Goal: Navigation & Orientation: Find specific page/section

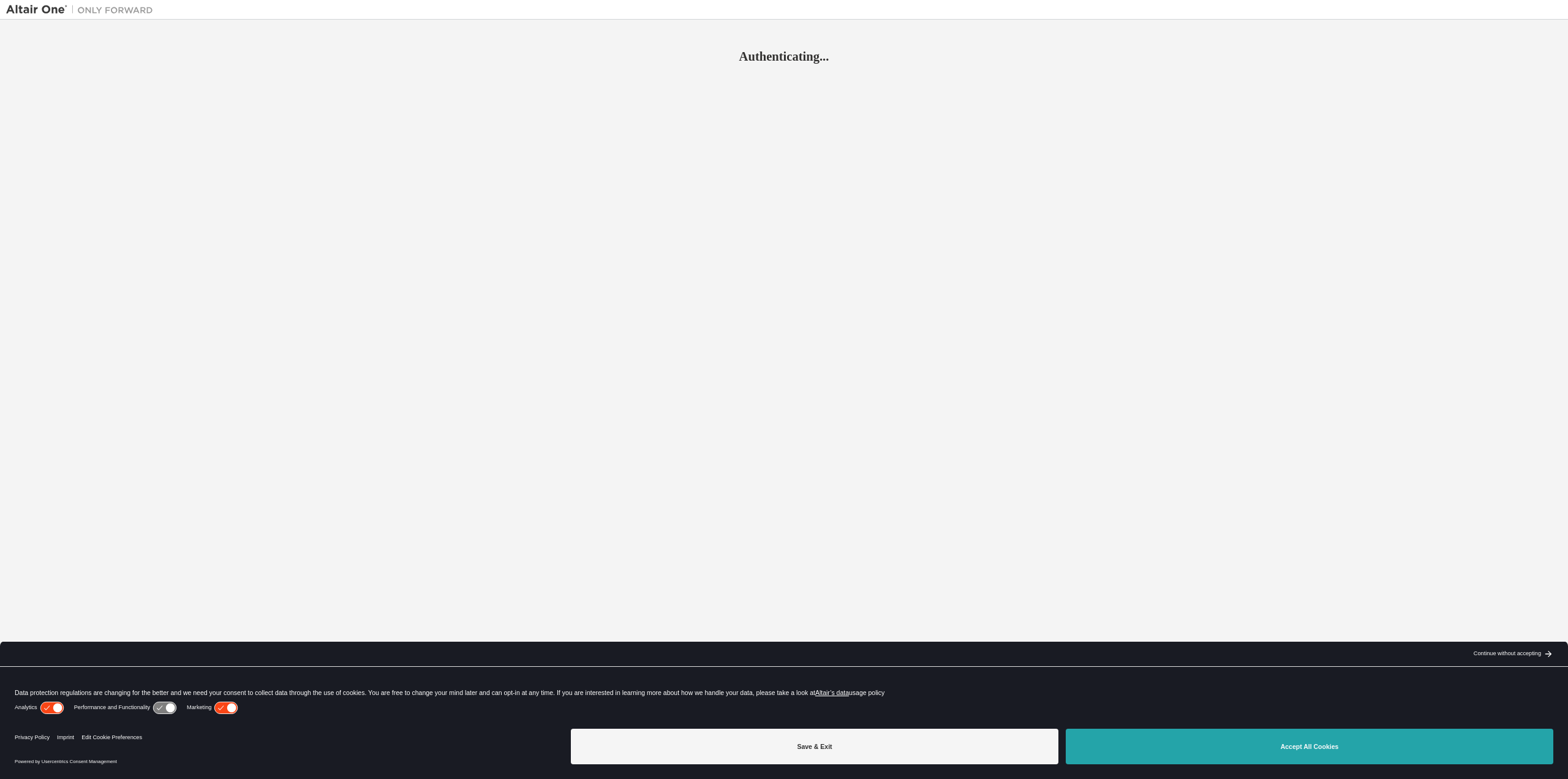
click at [1340, 756] on button "Accept All Cookies" at bounding box center [1309, 746] width 488 height 36
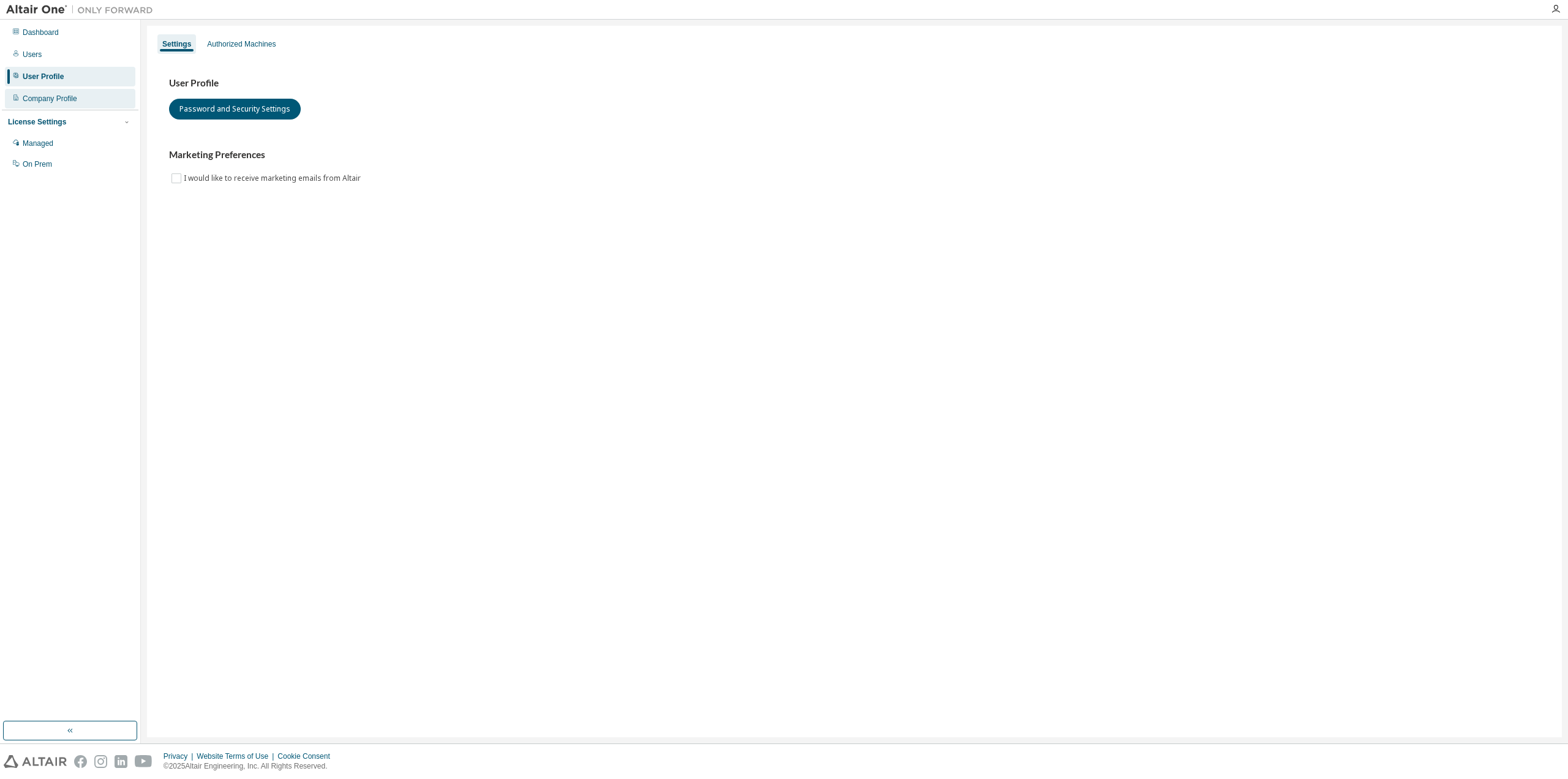
click at [51, 103] on div "Company Profile" at bounding box center [70, 99] width 131 height 19
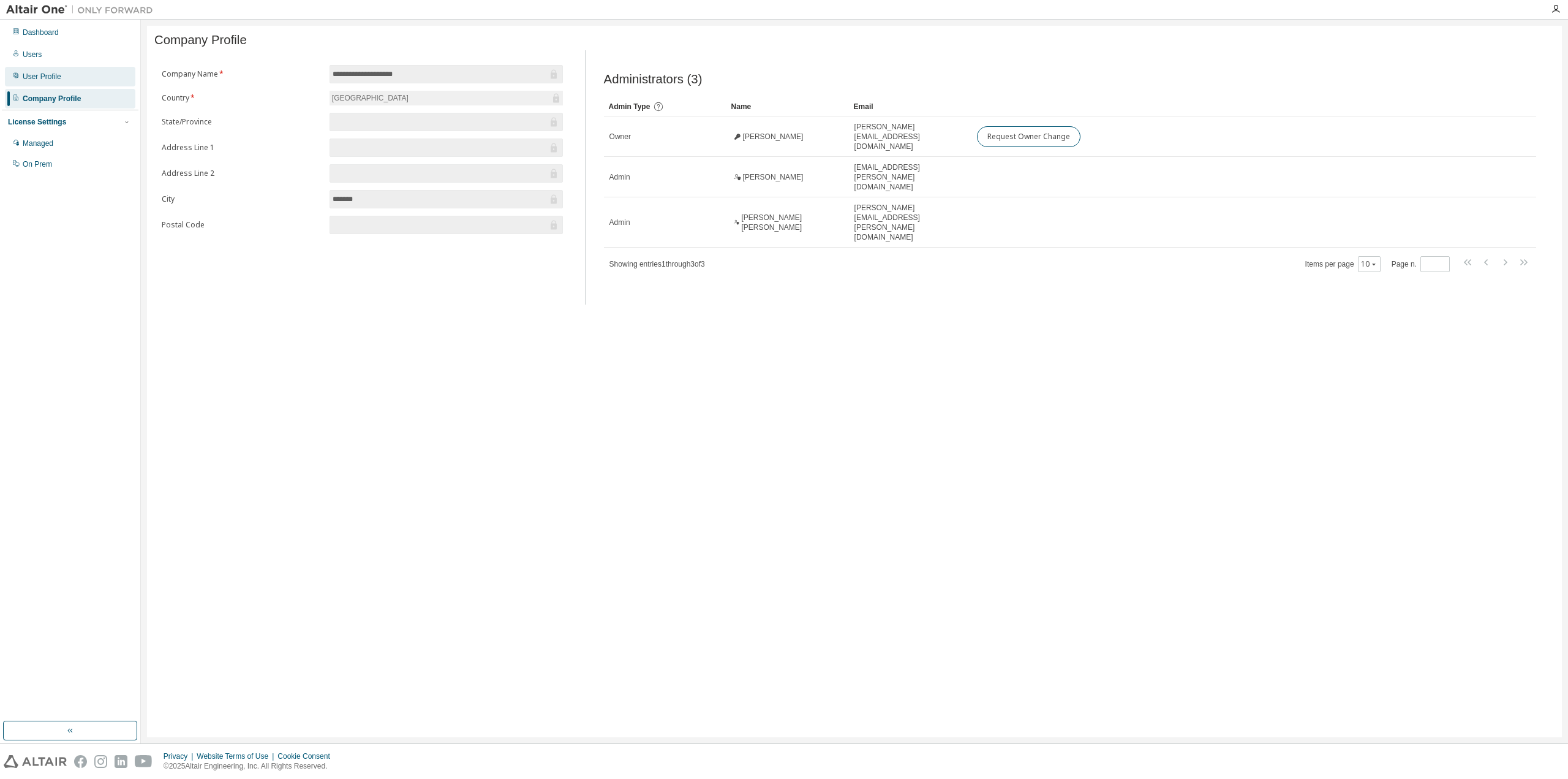
click at [34, 74] on div "User Profile" at bounding box center [42, 76] width 38 height 10
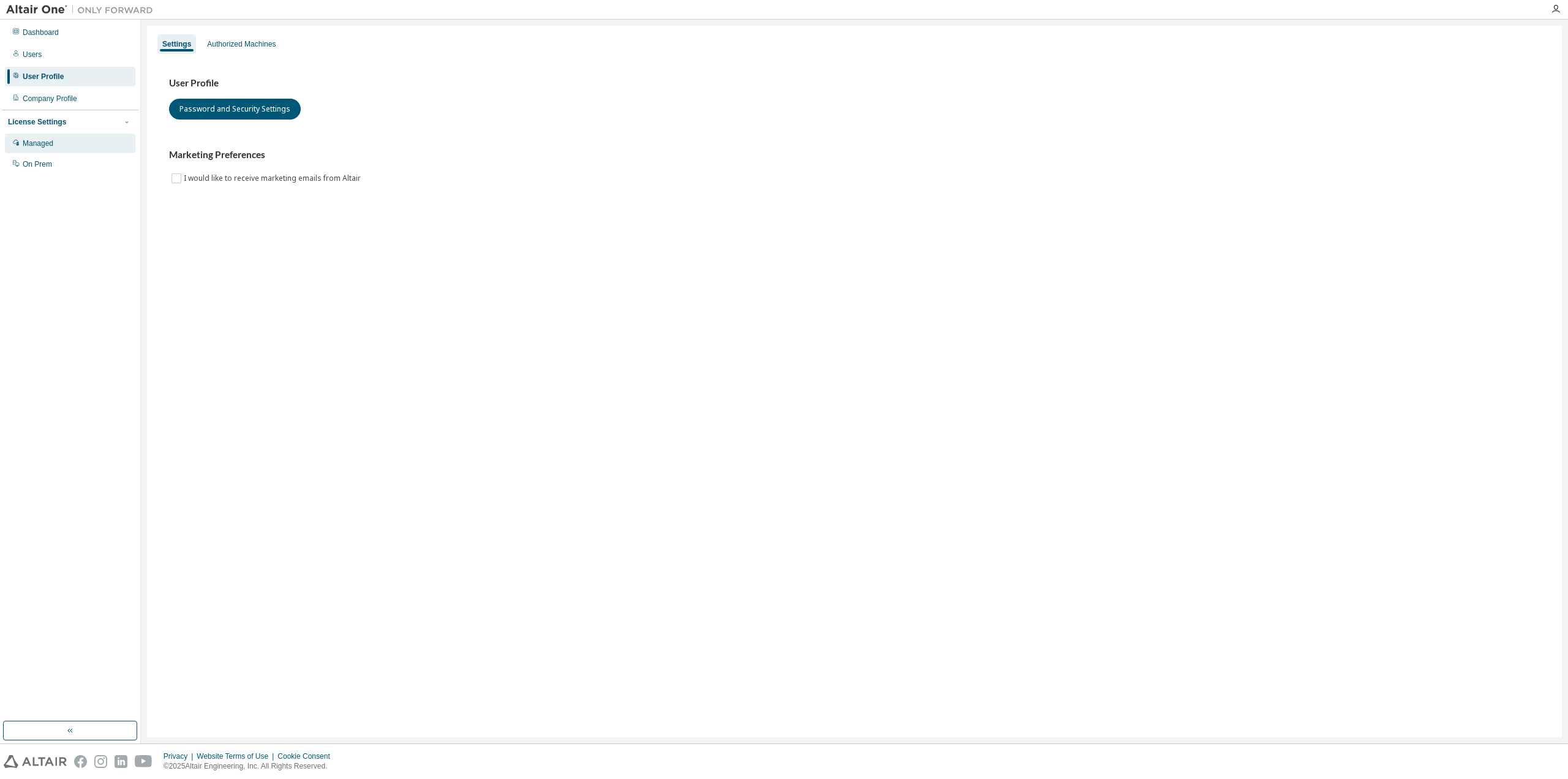
click at [47, 140] on div "Managed" at bounding box center [38, 143] width 31 height 10
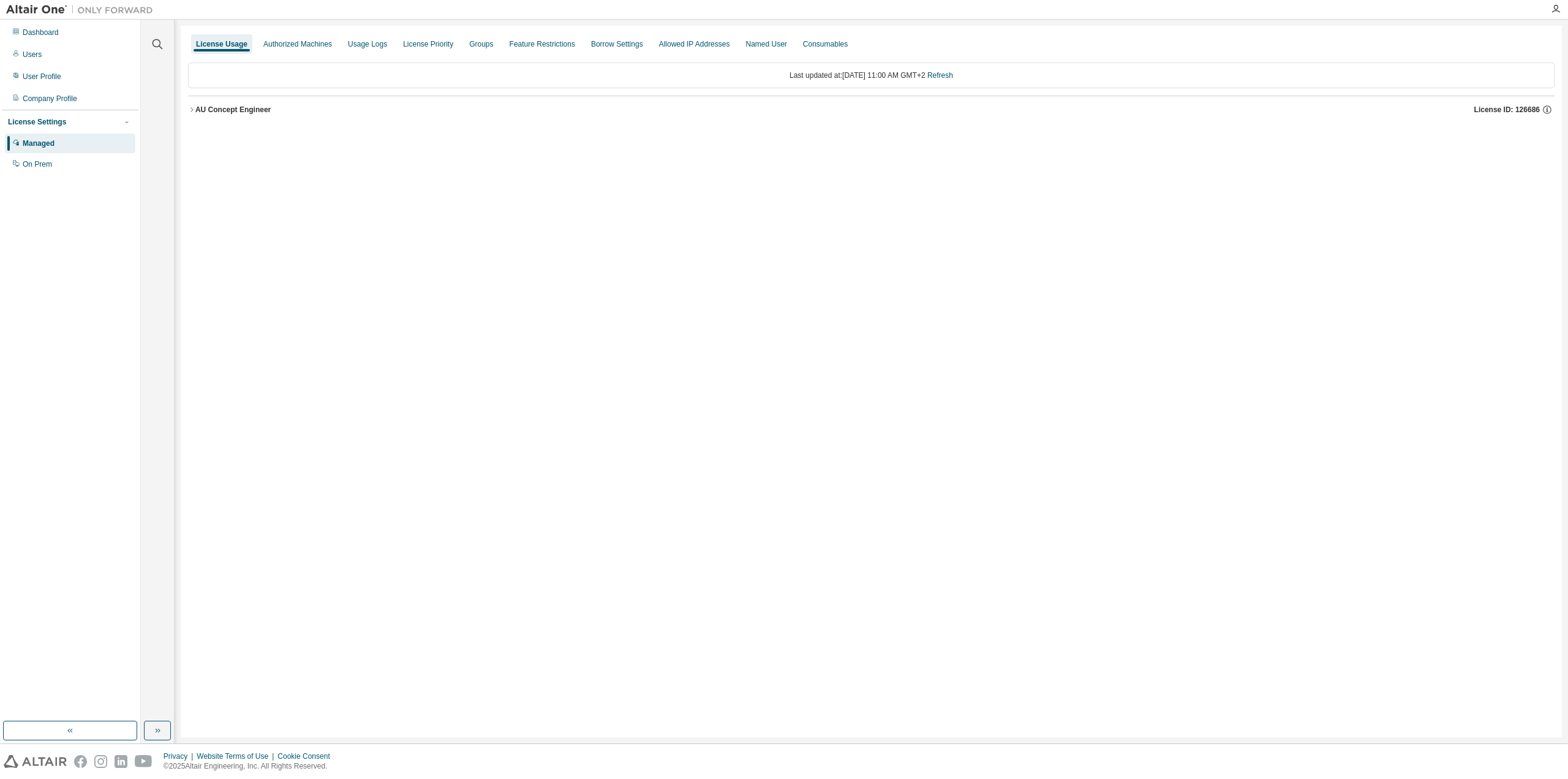
click at [192, 109] on icon "button" at bounding box center [192, 109] width 3 height 5
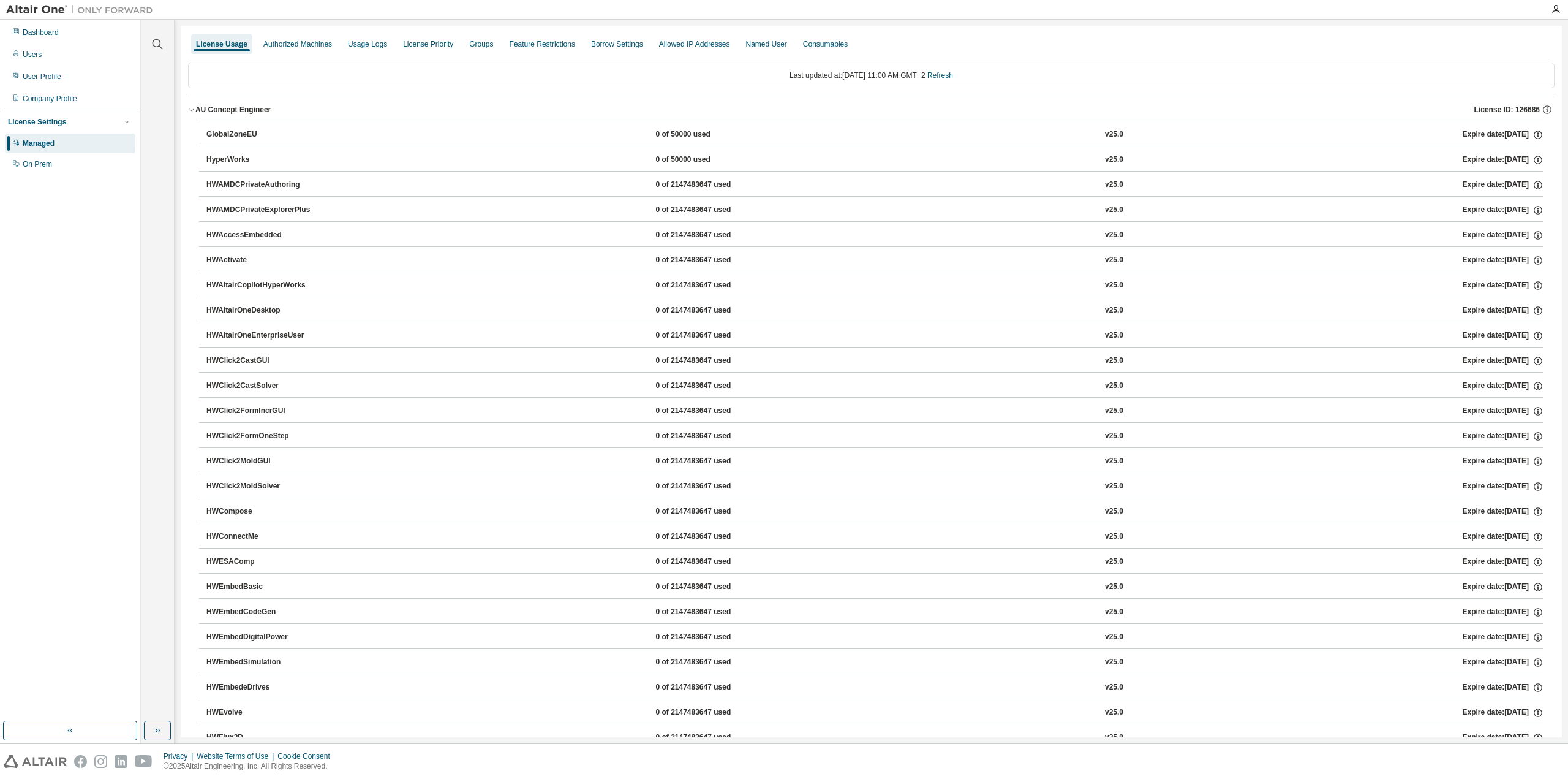
click at [36, 118] on div "License Settings" at bounding box center [37, 121] width 58 height 10
click at [32, 165] on div "On Prem" at bounding box center [37, 164] width 29 height 10
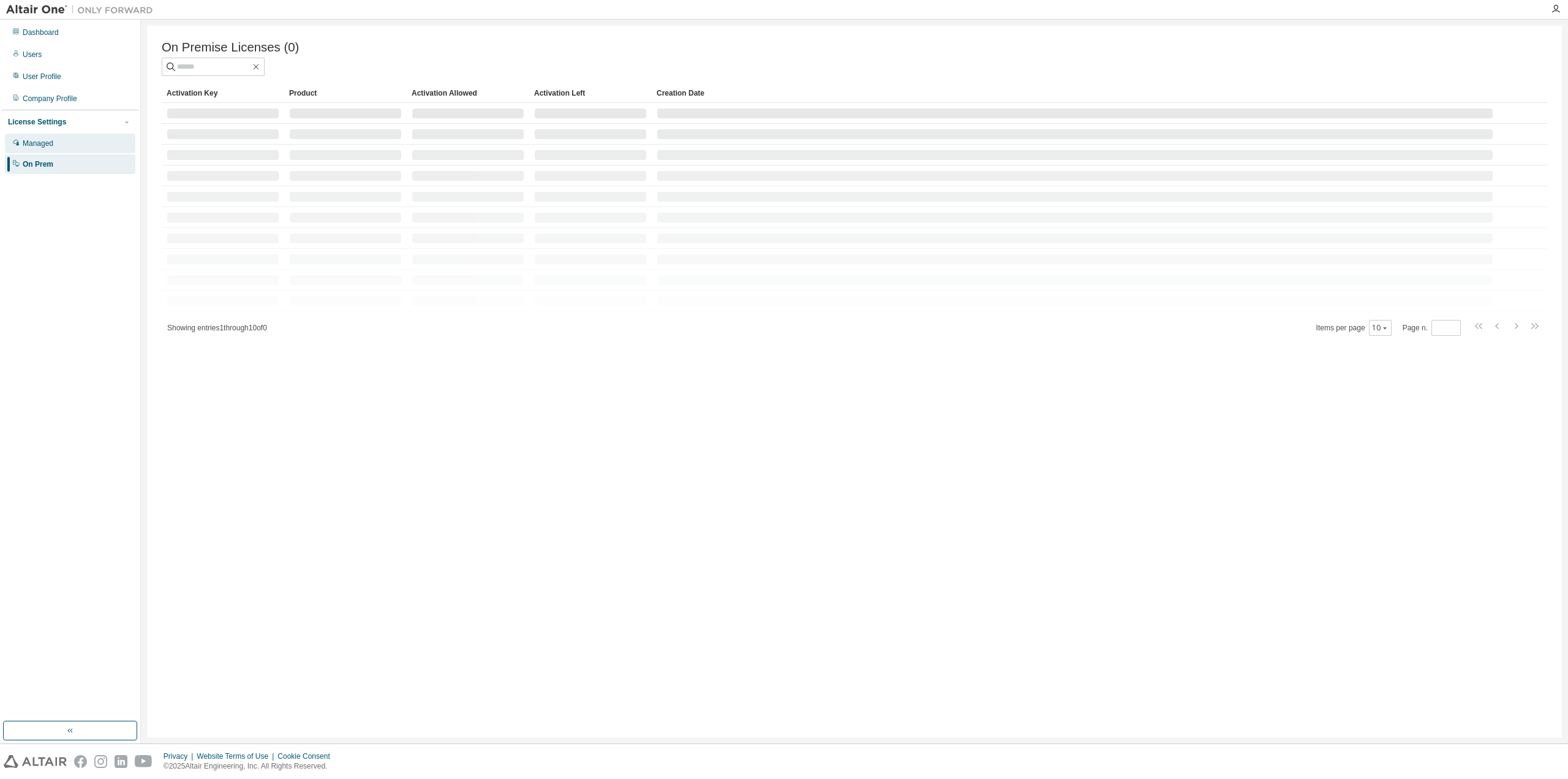
click at [40, 146] on div "Managed" at bounding box center [38, 143] width 31 height 10
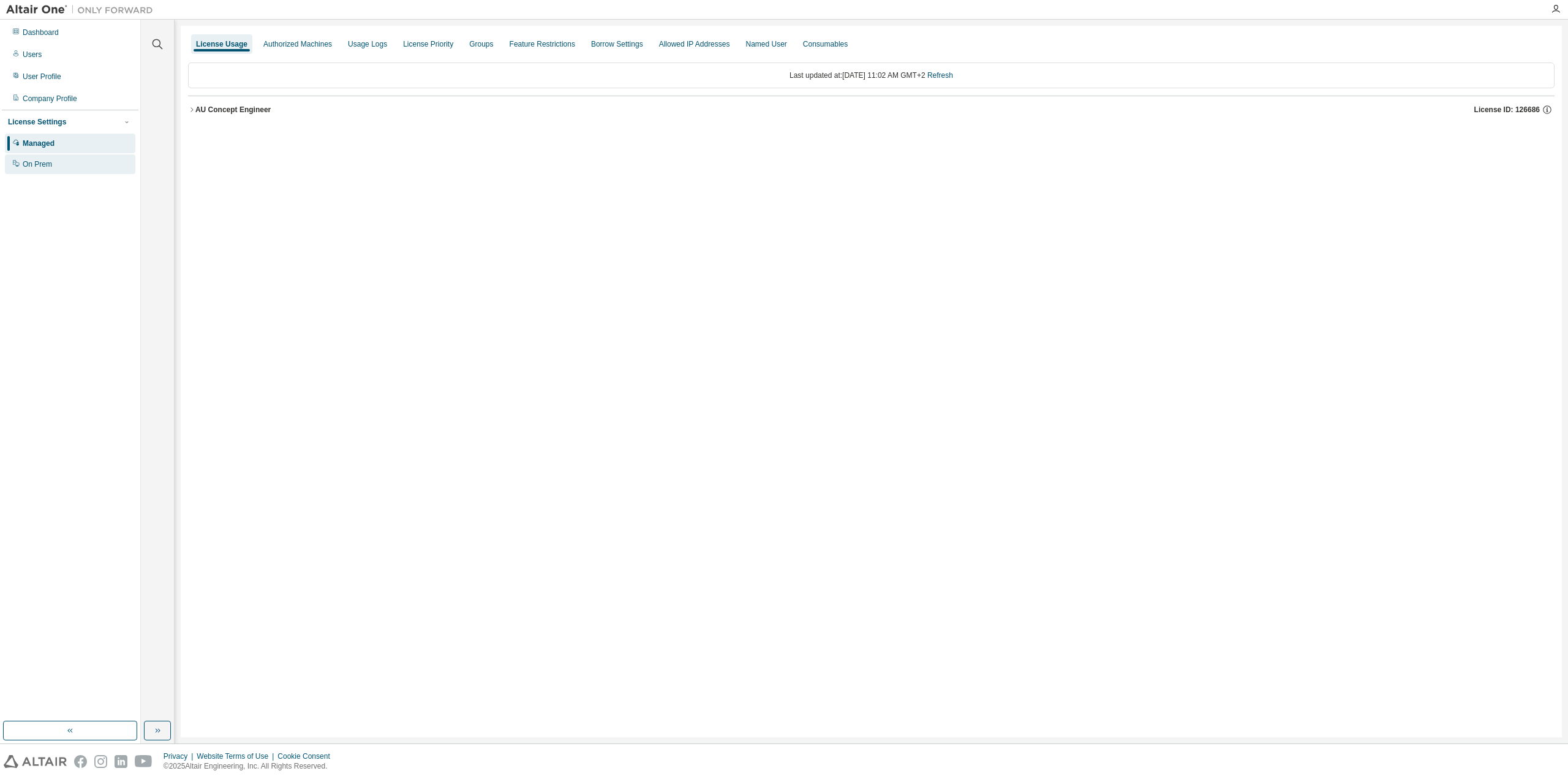
click at [31, 167] on div "On Prem" at bounding box center [37, 164] width 29 height 10
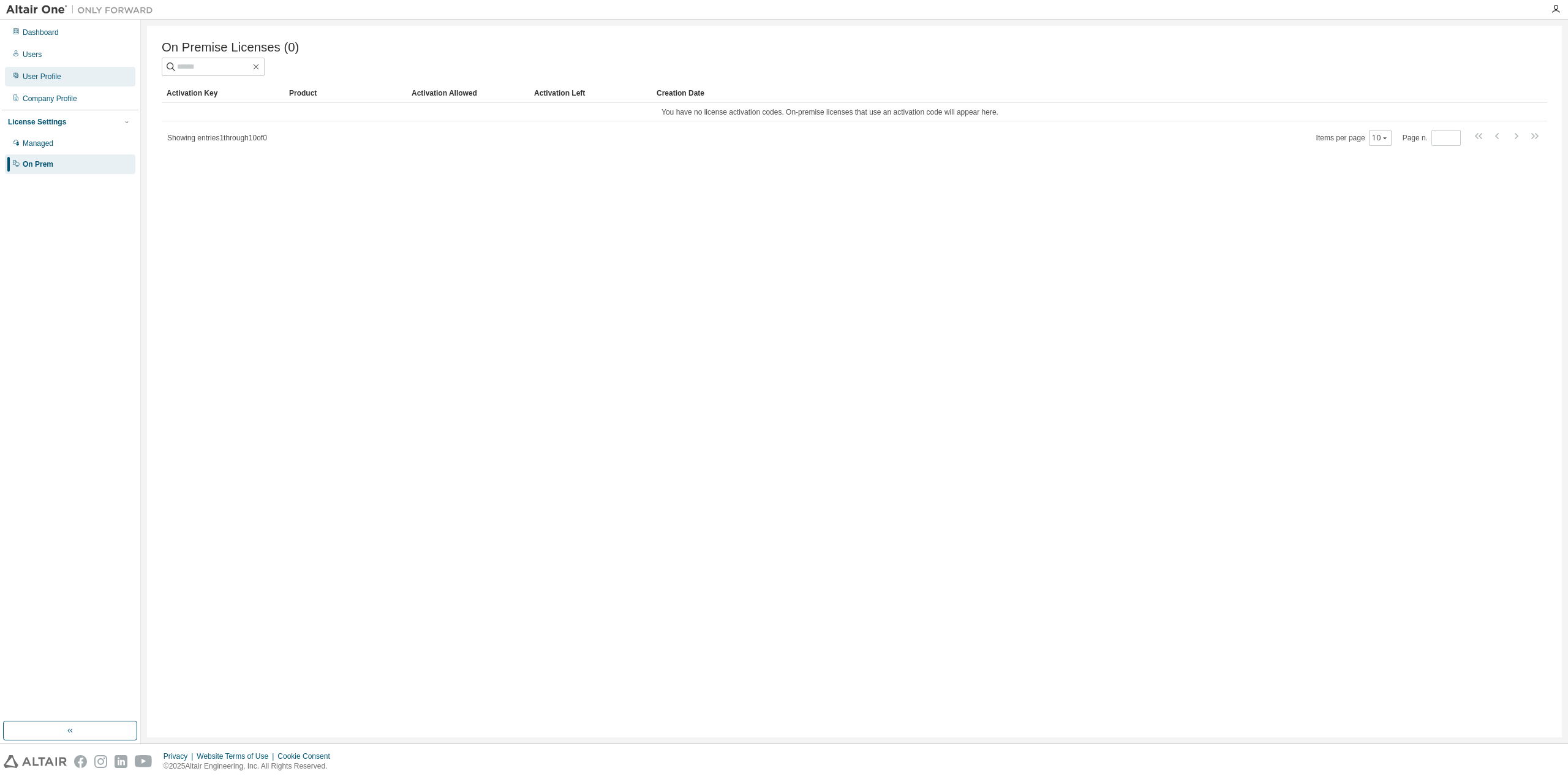
click at [45, 78] on div "User Profile" at bounding box center [42, 76] width 38 height 10
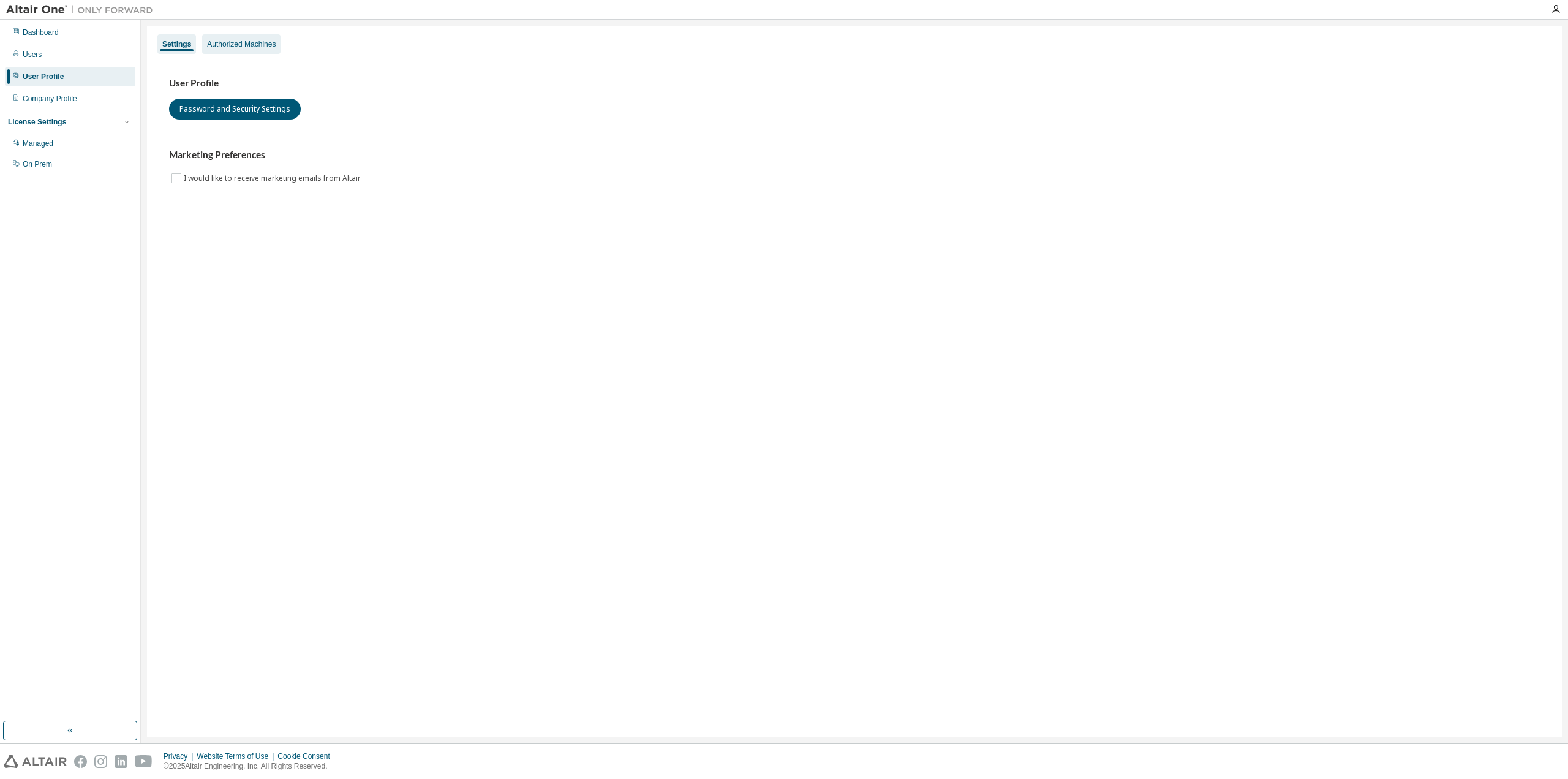
click at [247, 44] on div "Authorized Machines" at bounding box center [242, 44] width 69 height 10
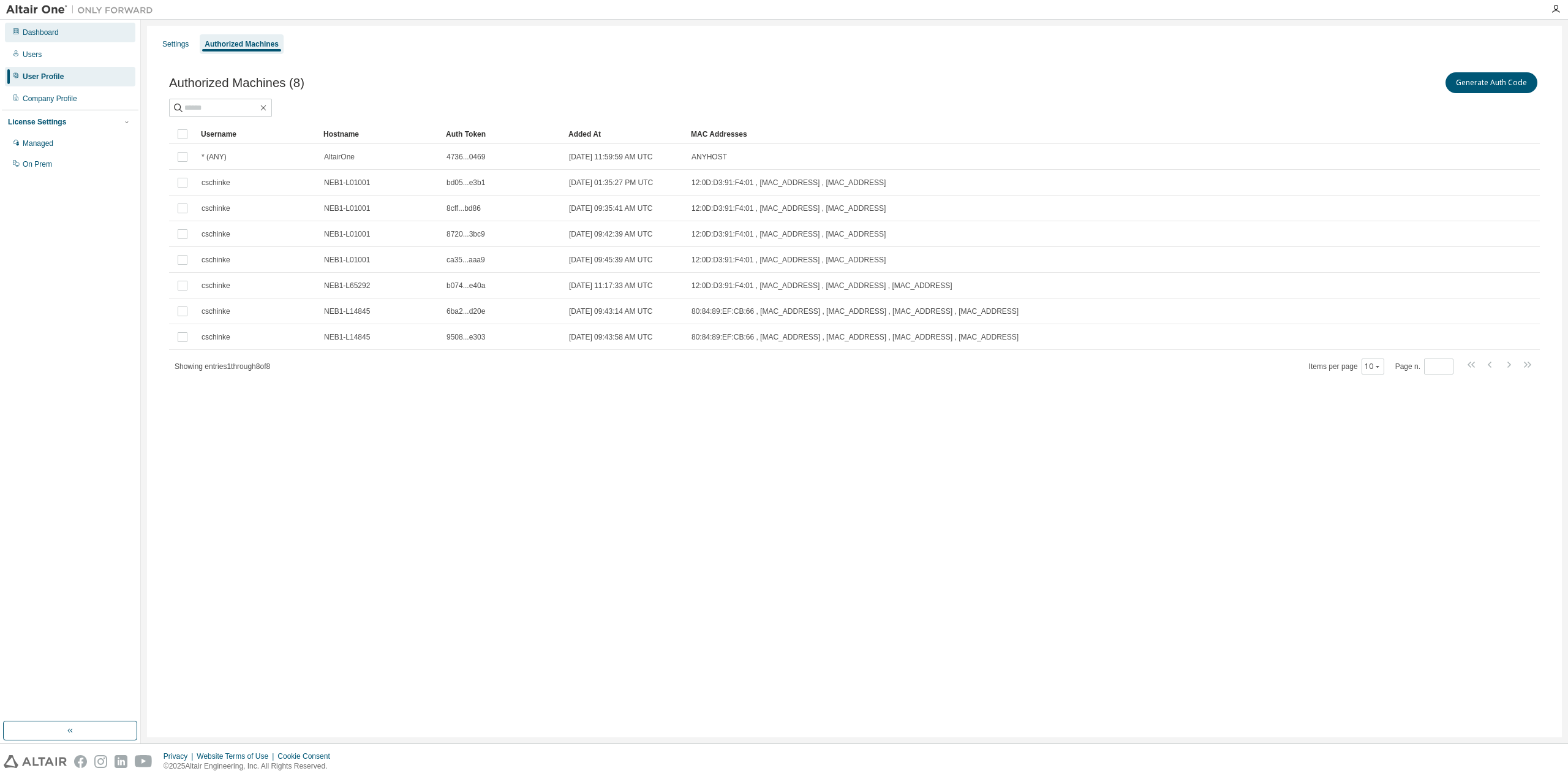
click at [38, 32] on div "Dashboard" at bounding box center [41, 32] width 36 height 10
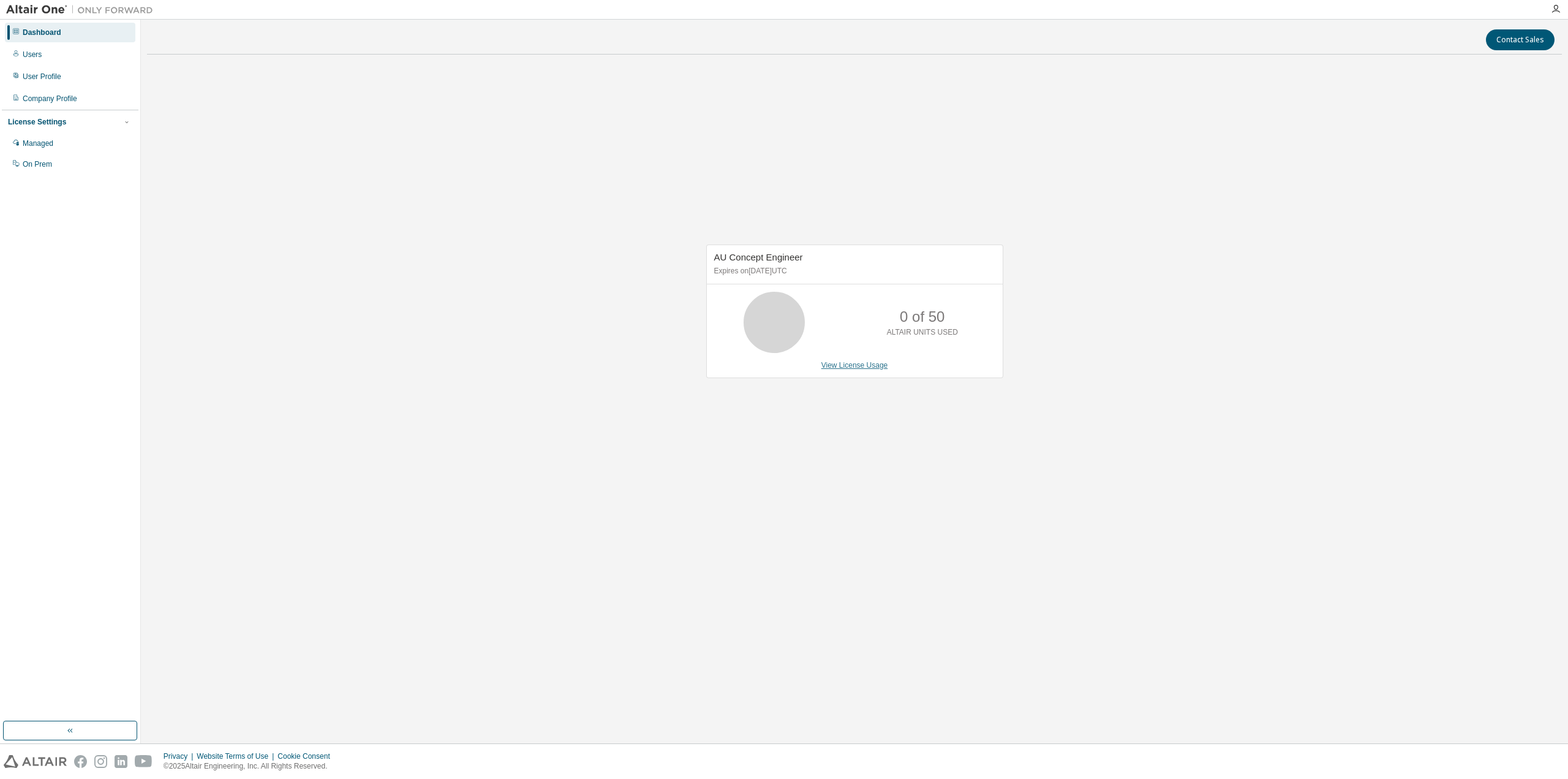
click at [843, 363] on link "View License Usage" at bounding box center [855, 364] width 67 height 8
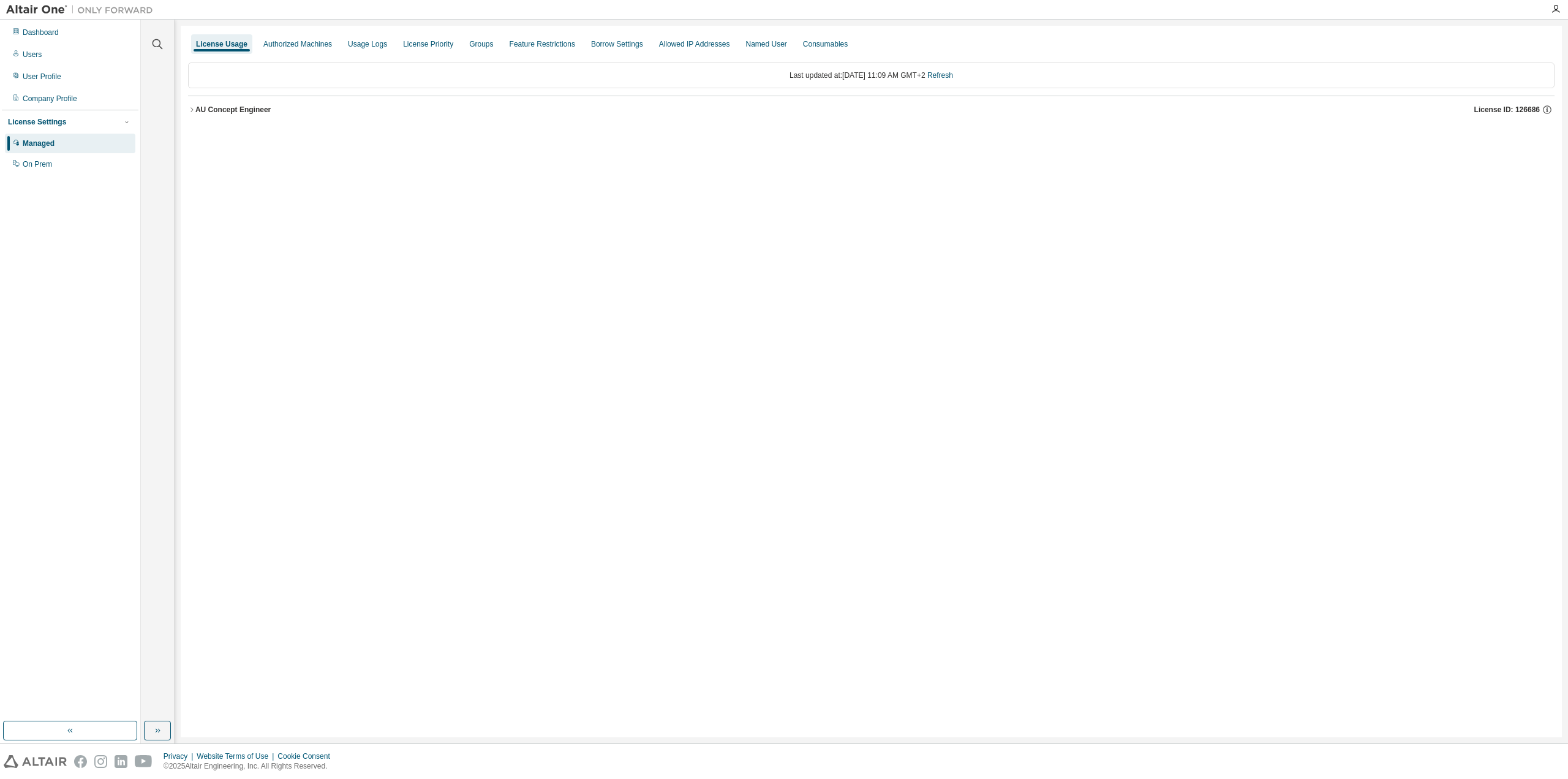
click at [193, 109] on icon "button" at bounding box center [191, 109] width 7 height 7
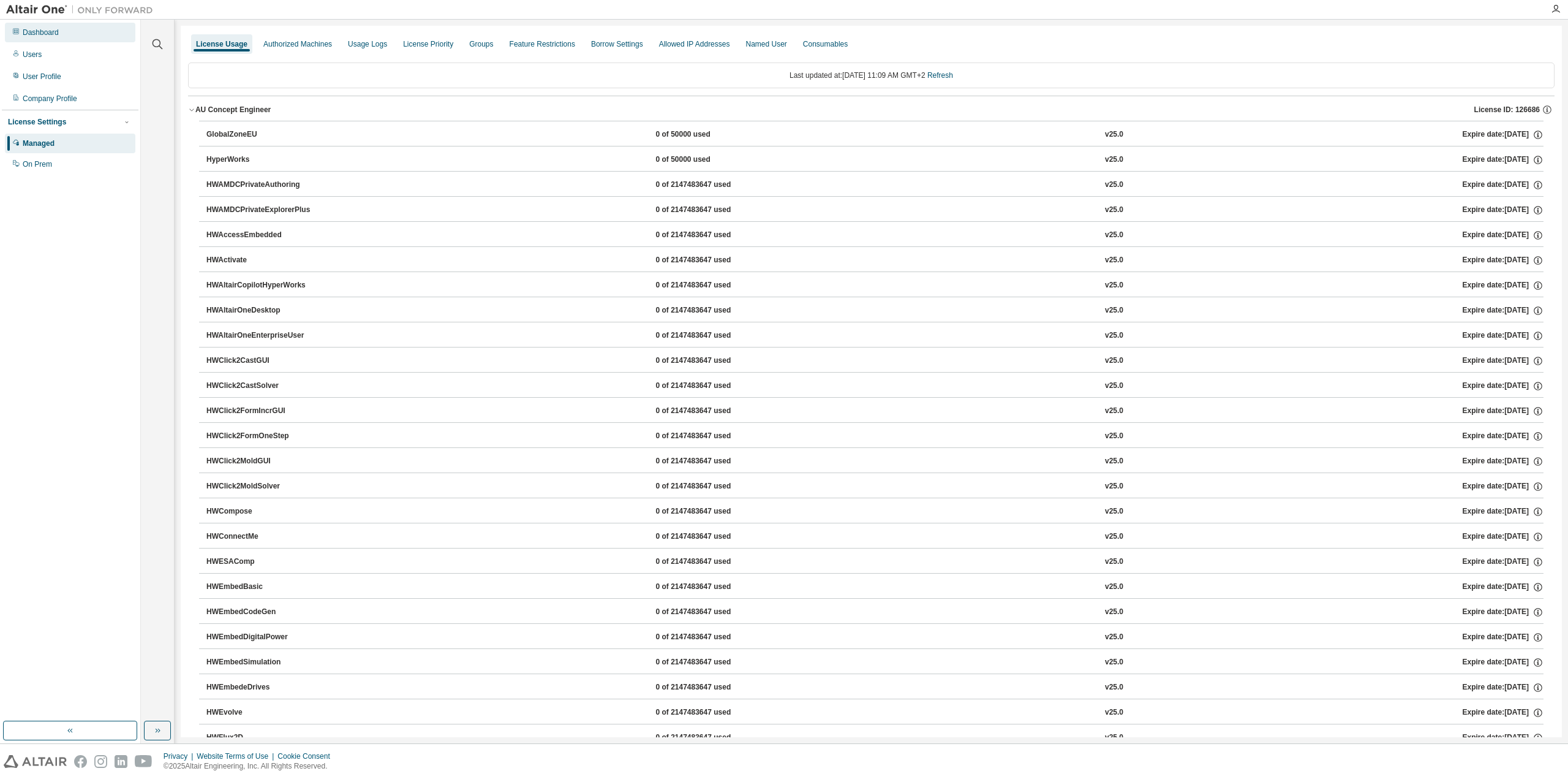
click at [47, 33] on div "Dashboard" at bounding box center [41, 32] width 36 height 10
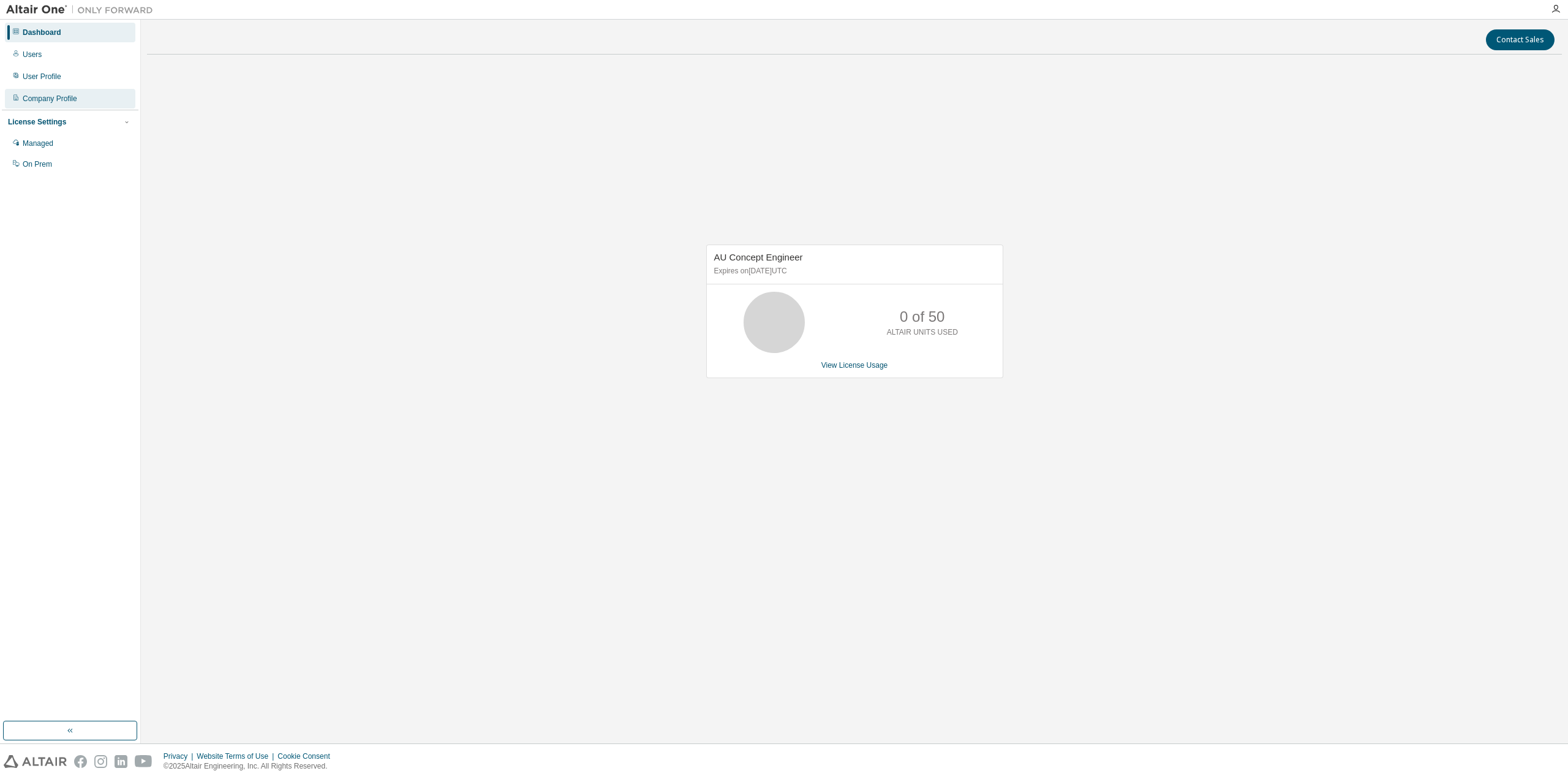
click at [49, 97] on div "Company Profile" at bounding box center [50, 98] width 55 height 10
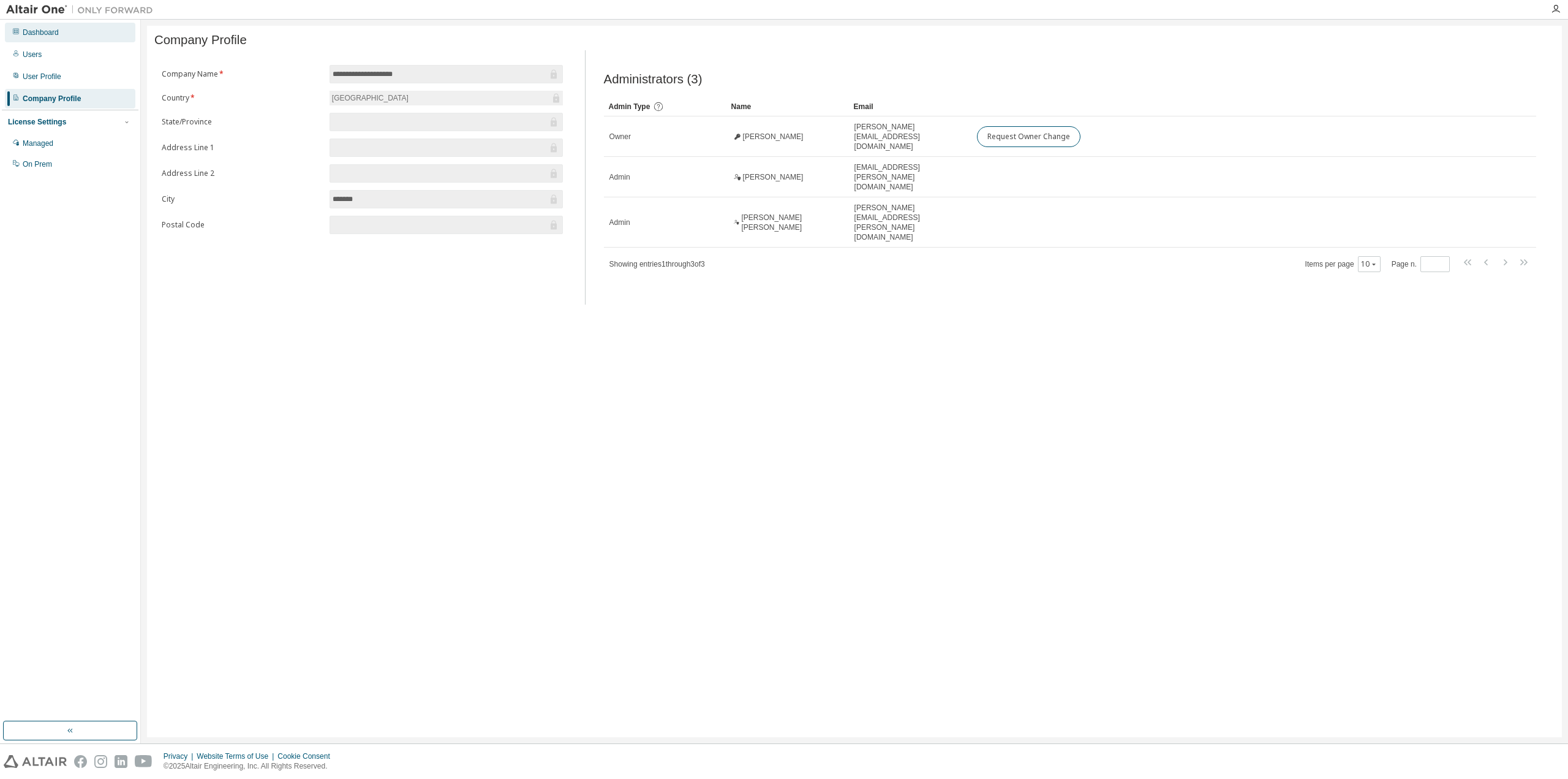
click at [64, 29] on div "Dashboard" at bounding box center [70, 32] width 131 height 19
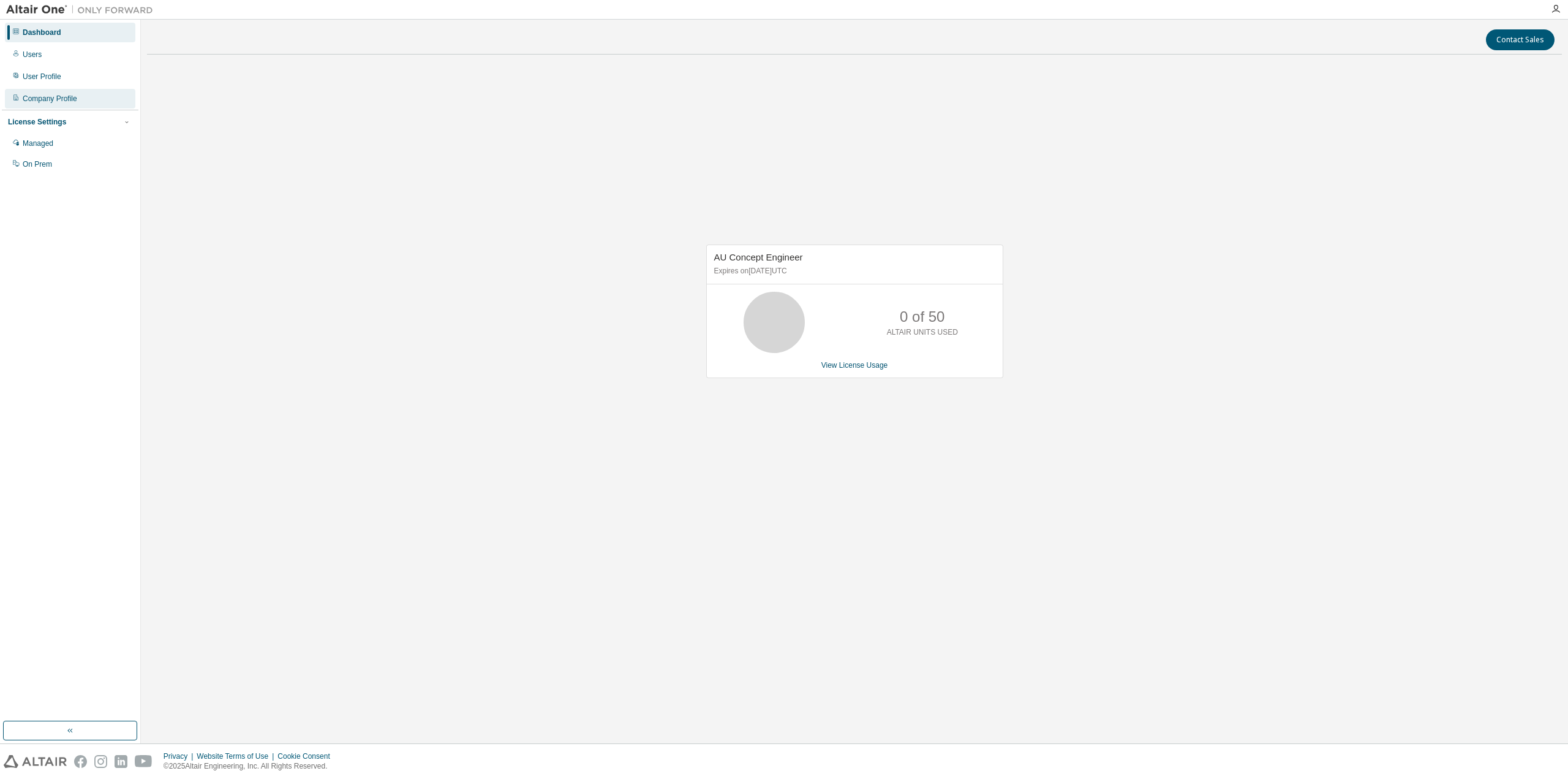
click at [40, 89] on div "Company Profile" at bounding box center [70, 99] width 131 height 19
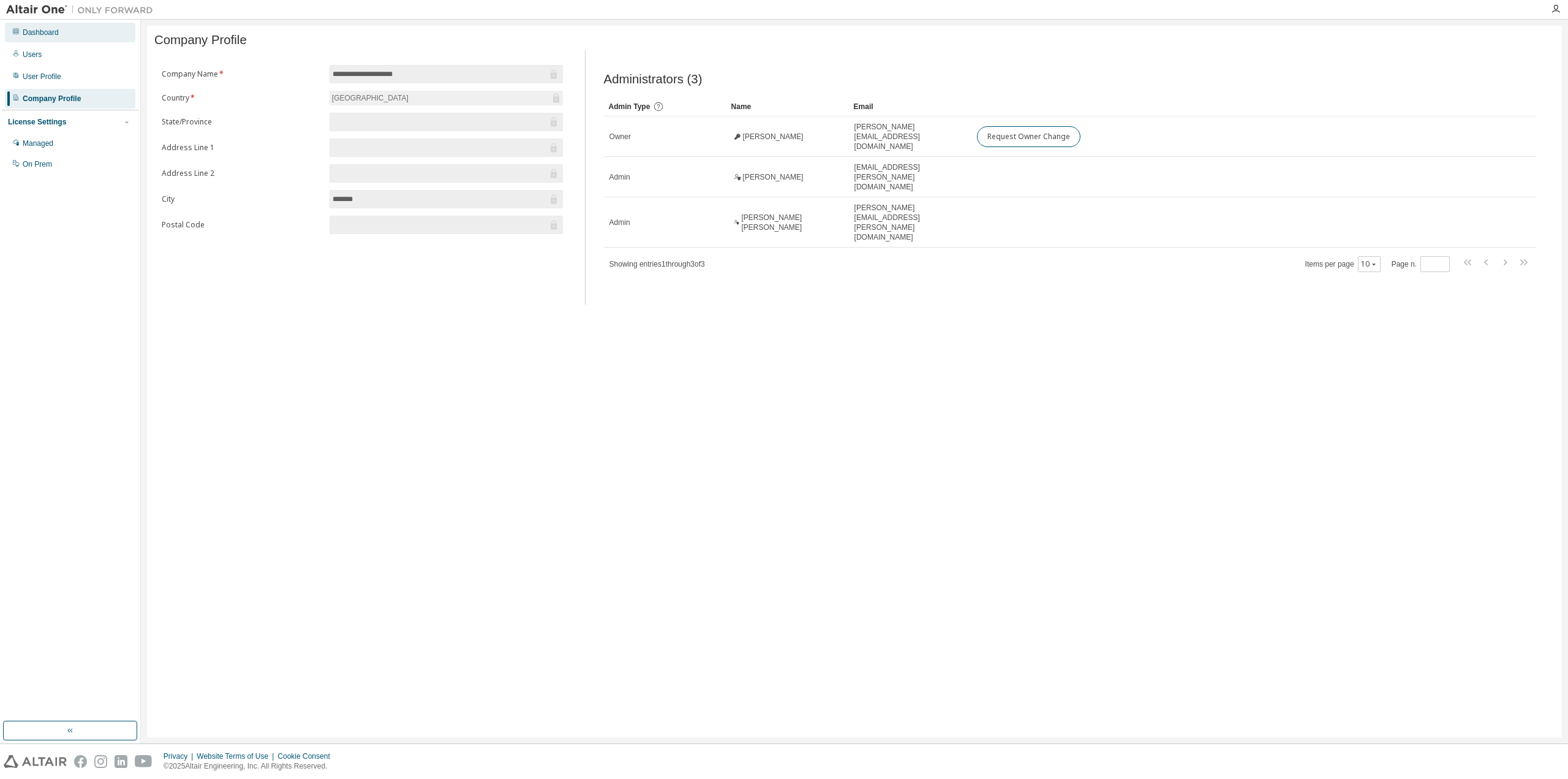
click at [51, 35] on div "Dashboard" at bounding box center [41, 32] width 36 height 10
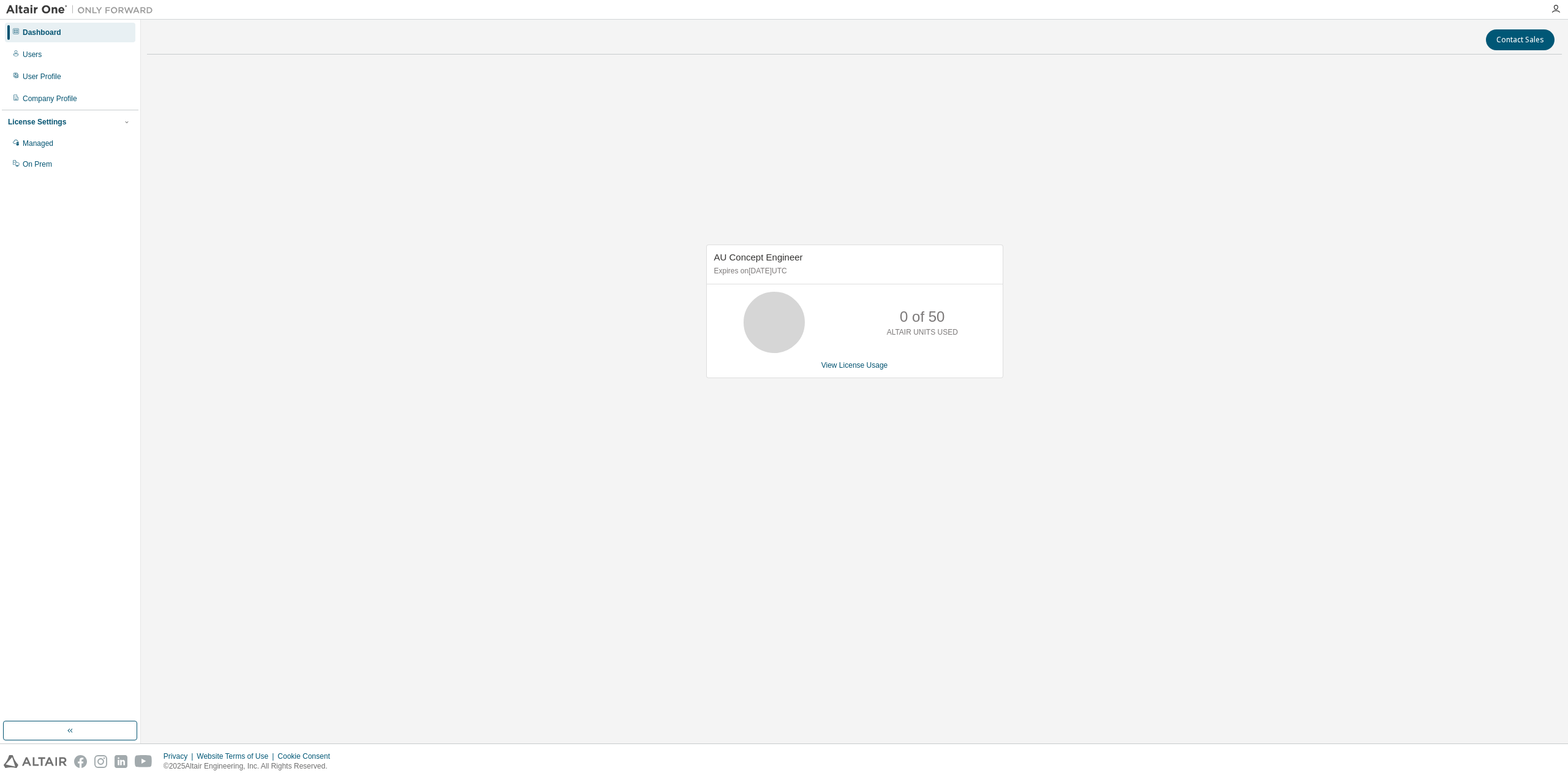
click at [39, 31] on div "Dashboard" at bounding box center [42, 32] width 38 height 10
click at [57, 721] on button "button" at bounding box center [70, 730] width 134 height 19
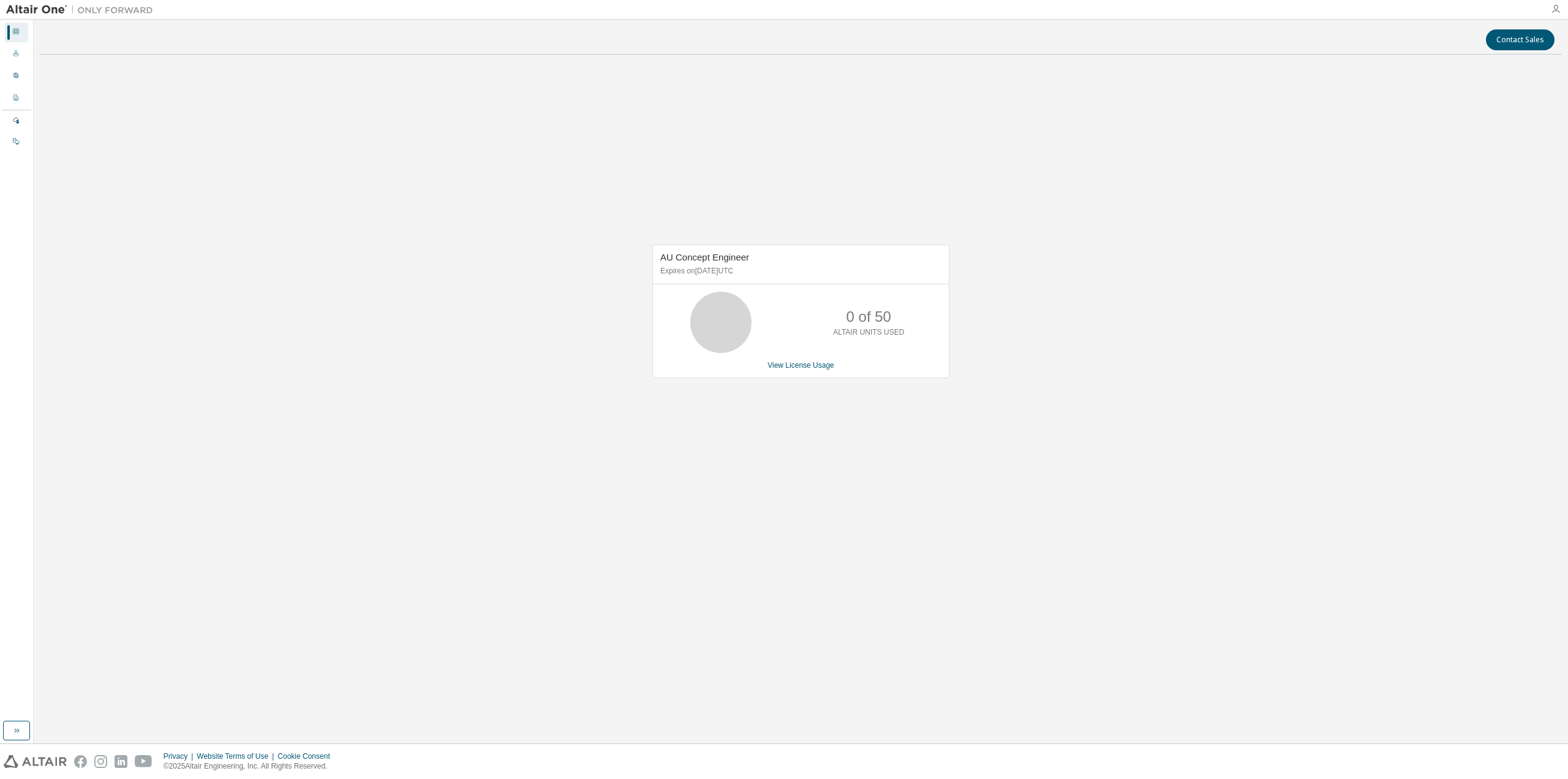
click at [1553, 7] on icon "button" at bounding box center [1556, 9] width 10 height 10
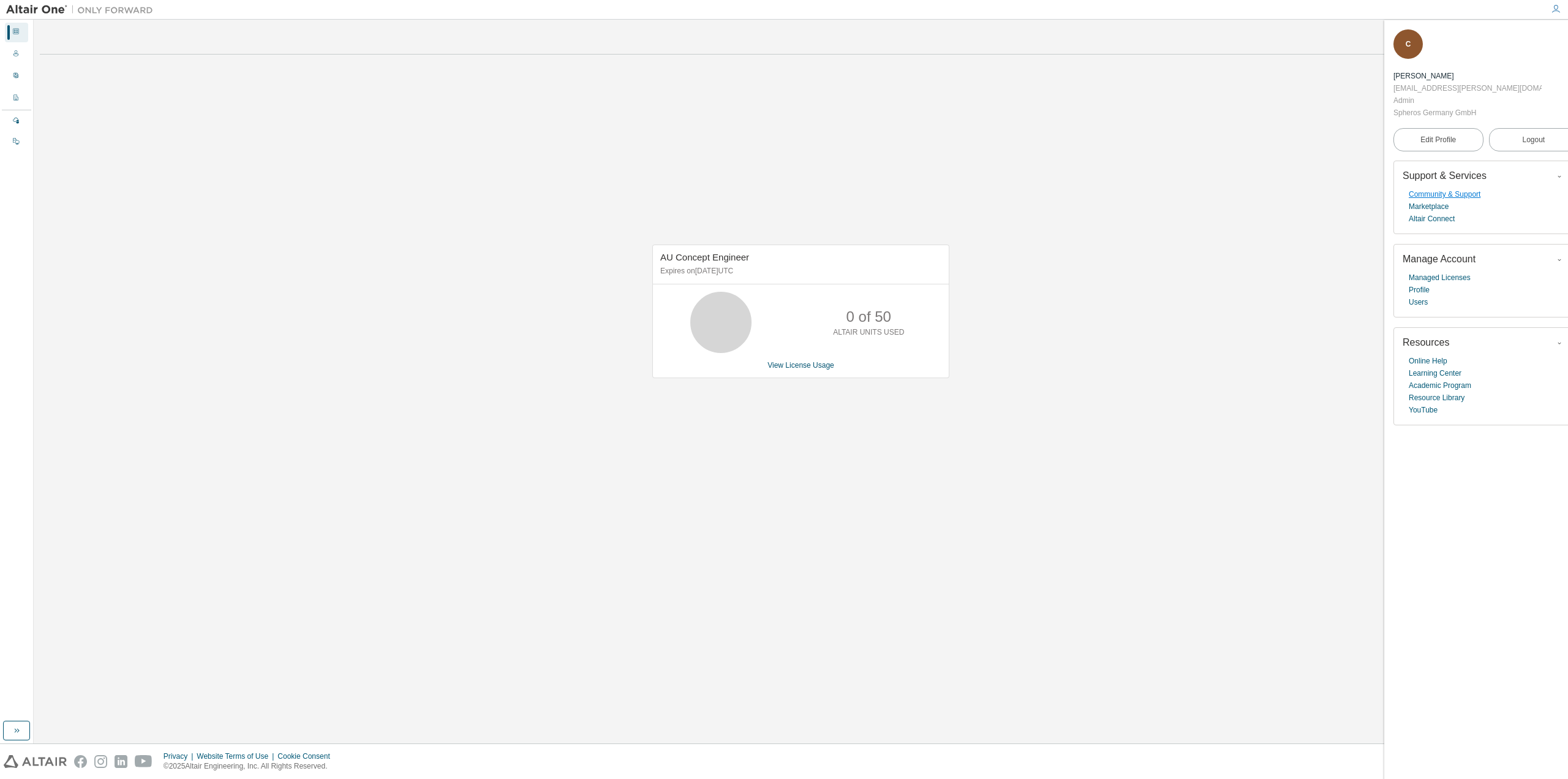
click at [1438, 188] on link "Community & Support" at bounding box center [1445, 194] width 71 height 12
click at [16, 99] on icon at bounding box center [16, 97] width 7 height 7
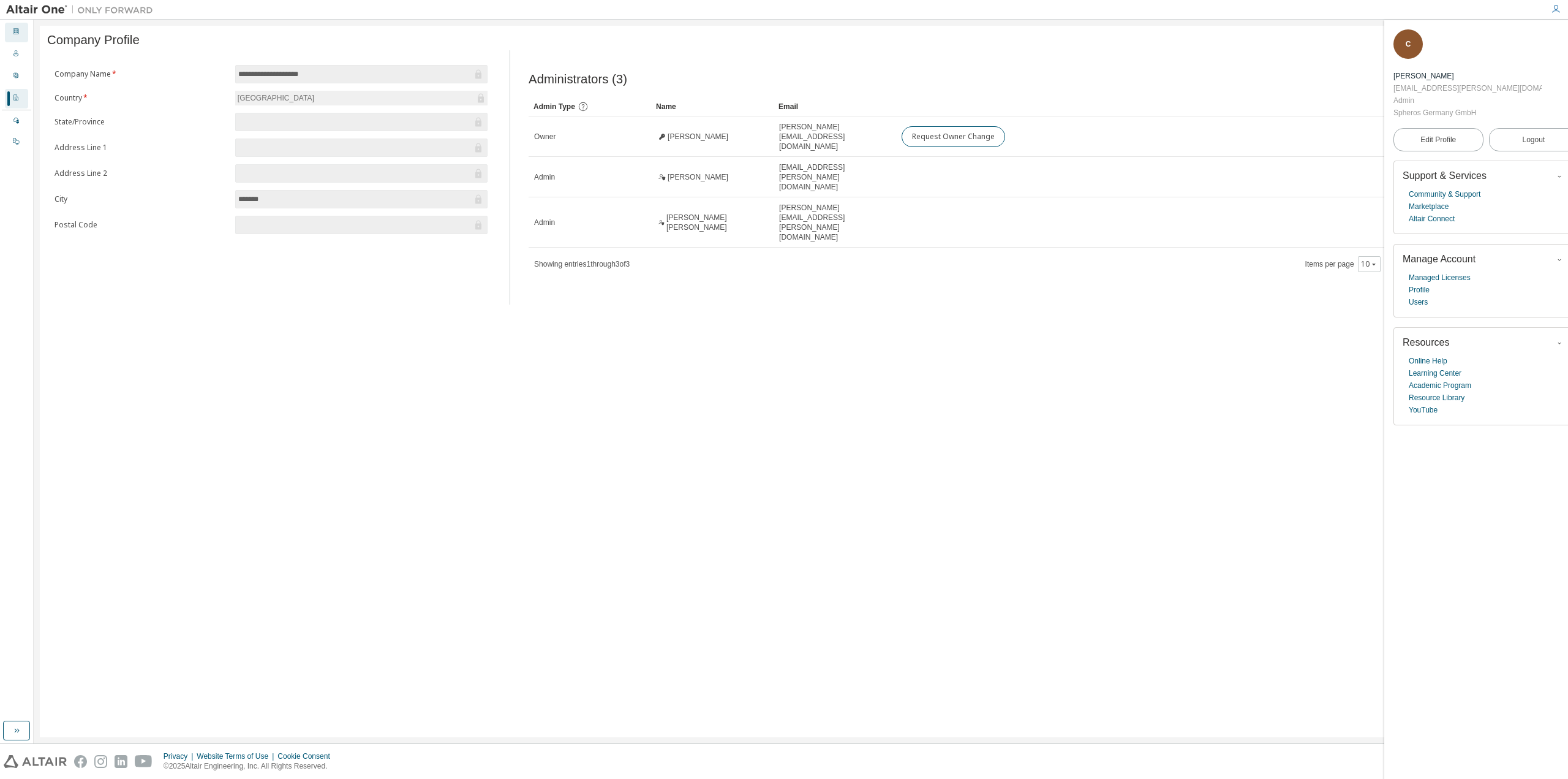
click at [21, 32] on div "Dashboard" at bounding box center [17, 32] width 23 height 19
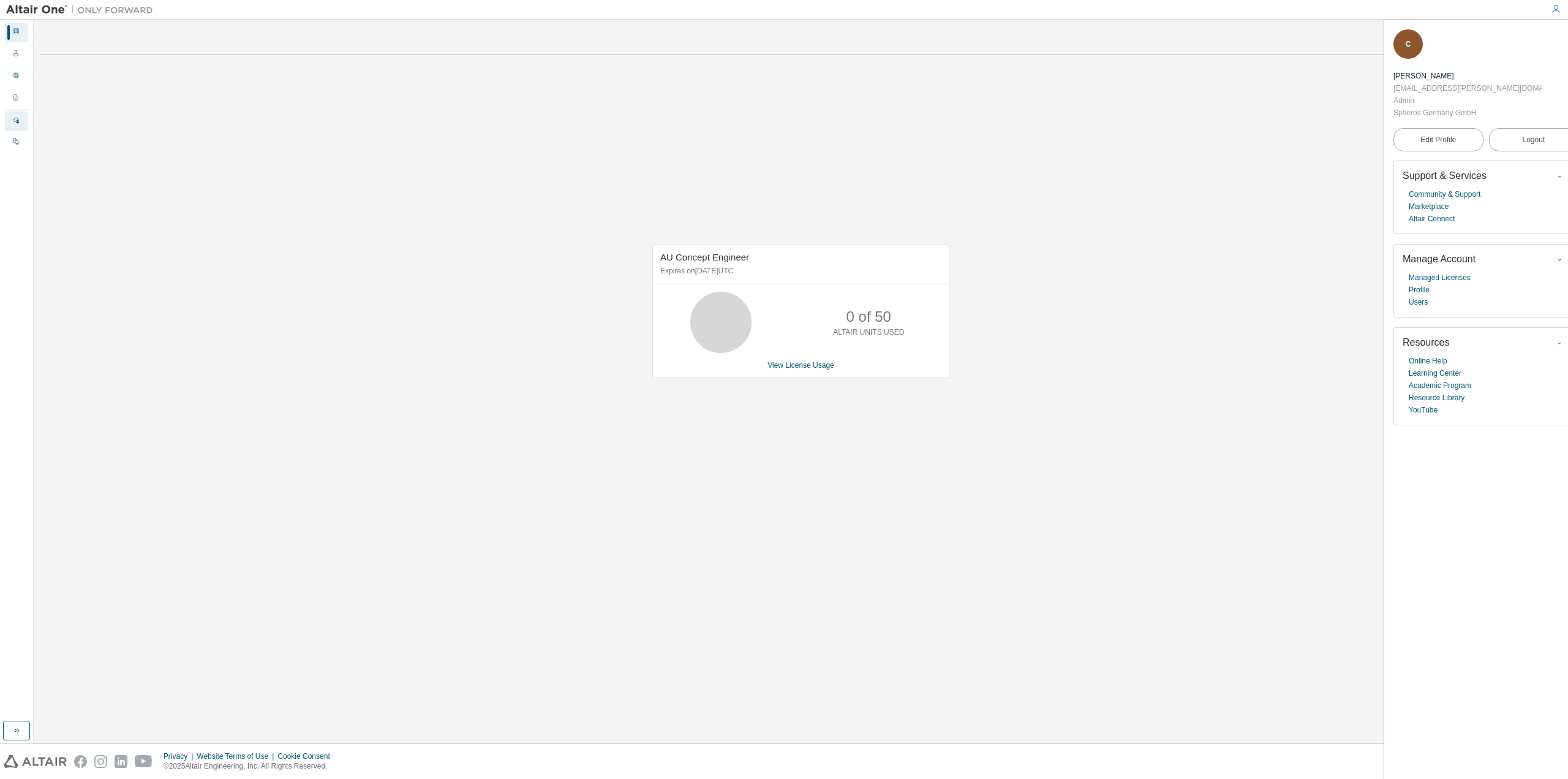
click at [18, 127] on div "Managed" at bounding box center [17, 121] width 23 height 19
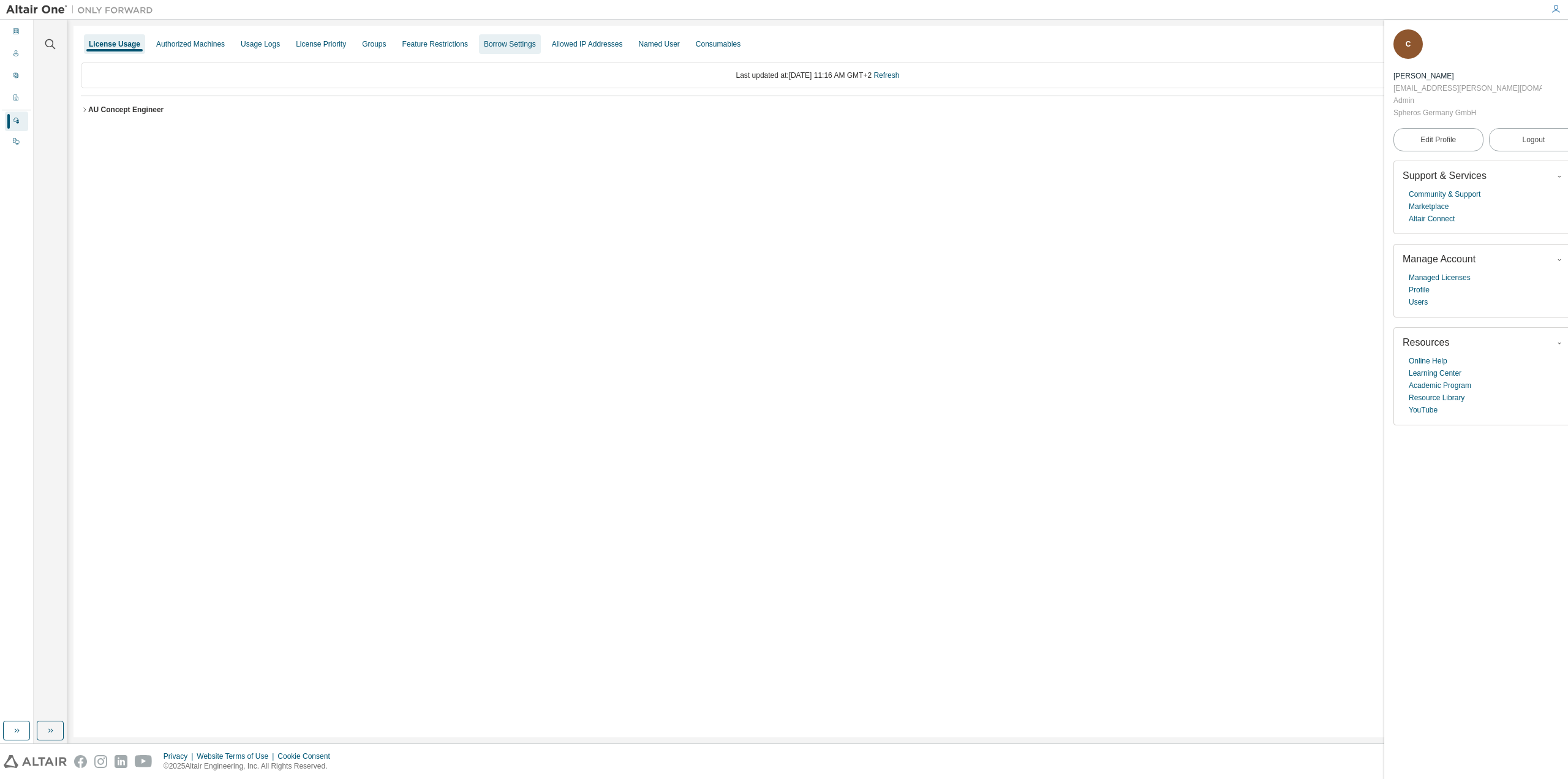
click at [484, 42] on div "Borrow Settings" at bounding box center [510, 44] width 52 height 10
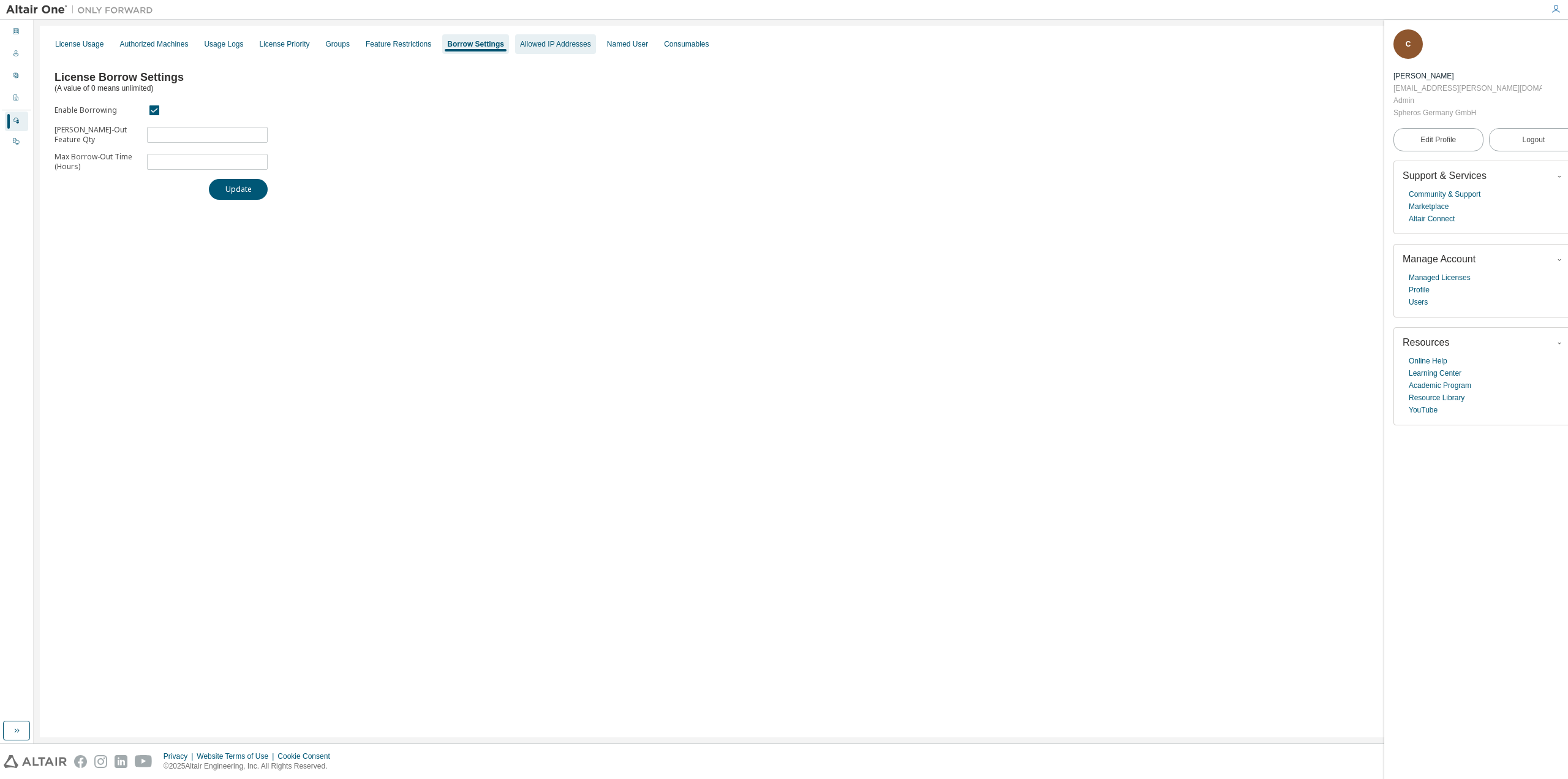
click at [548, 40] on div "Allowed IP Addresses" at bounding box center [555, 44] width 71 height 10
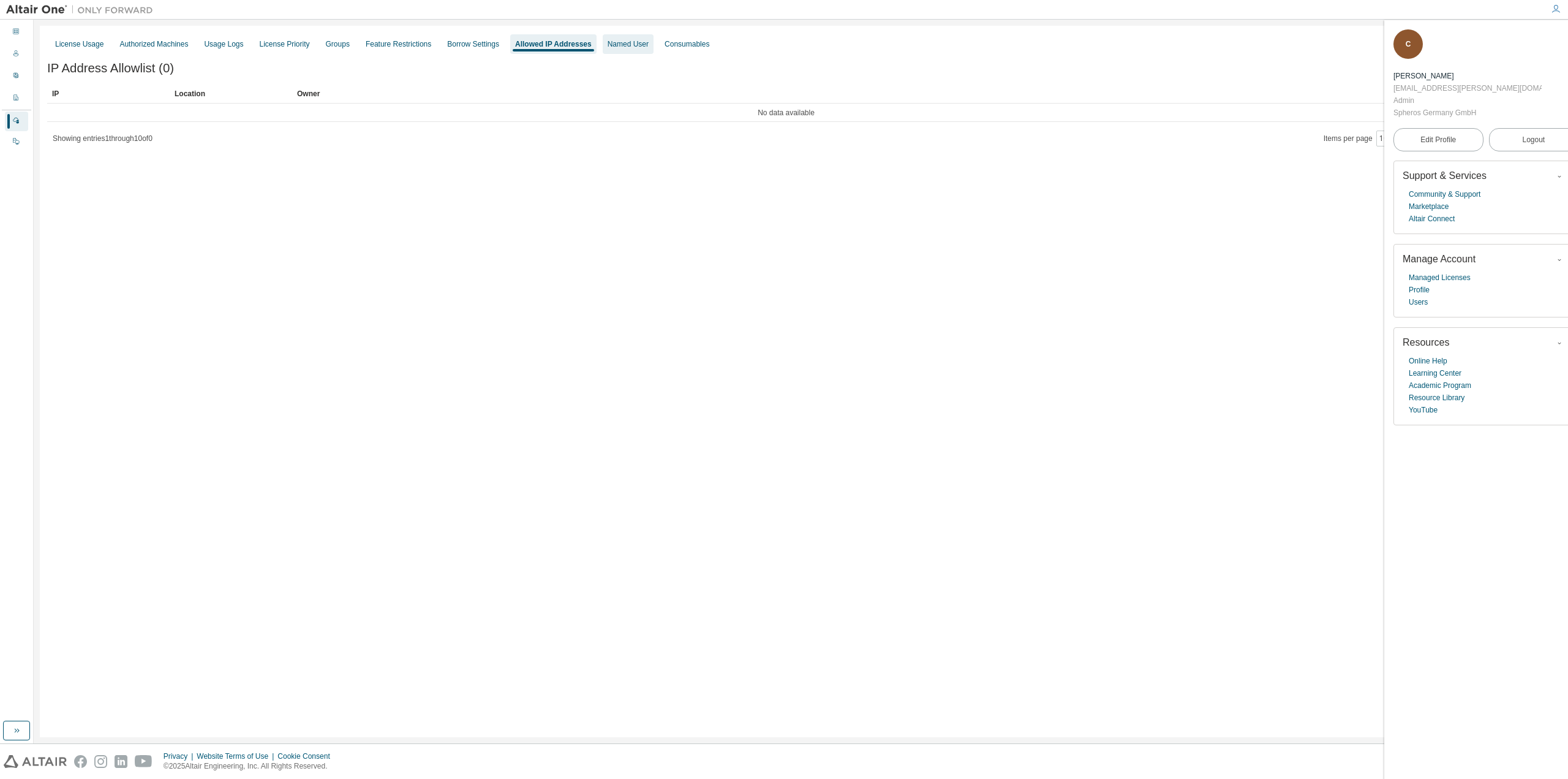
click at [618, 44] on div "Named User" at bounding box center [627, 44] width 41 height 10
click at [687, 47] on div "Consumables" at bounding box center [683, 44] width 45 height 10
click at [16, 143] on icon at bounding box center [16, 140] width 7 height 7
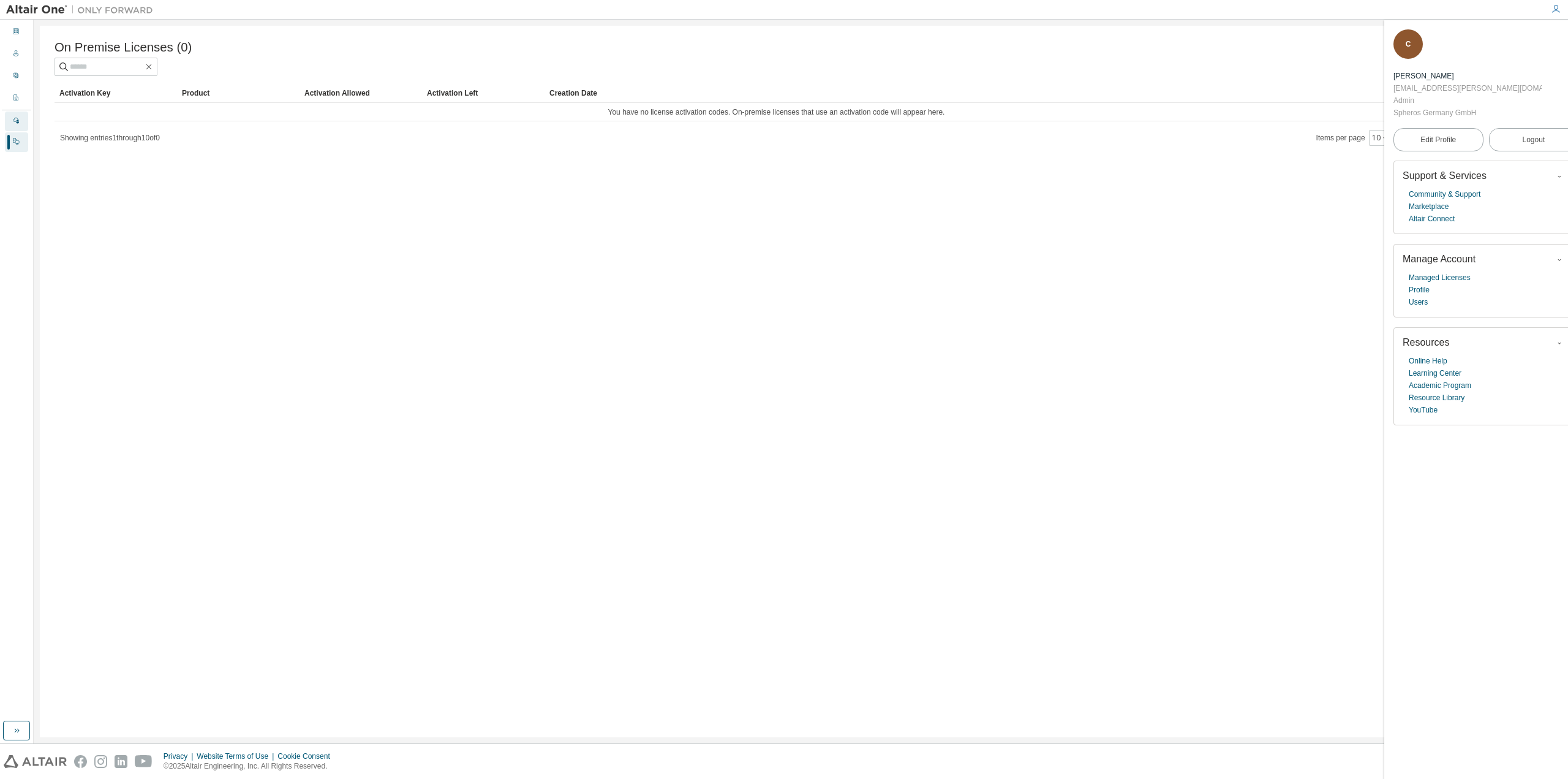
click at [18, 114] on div "Managed" at bounding box center [17, 121] width 23 height 19
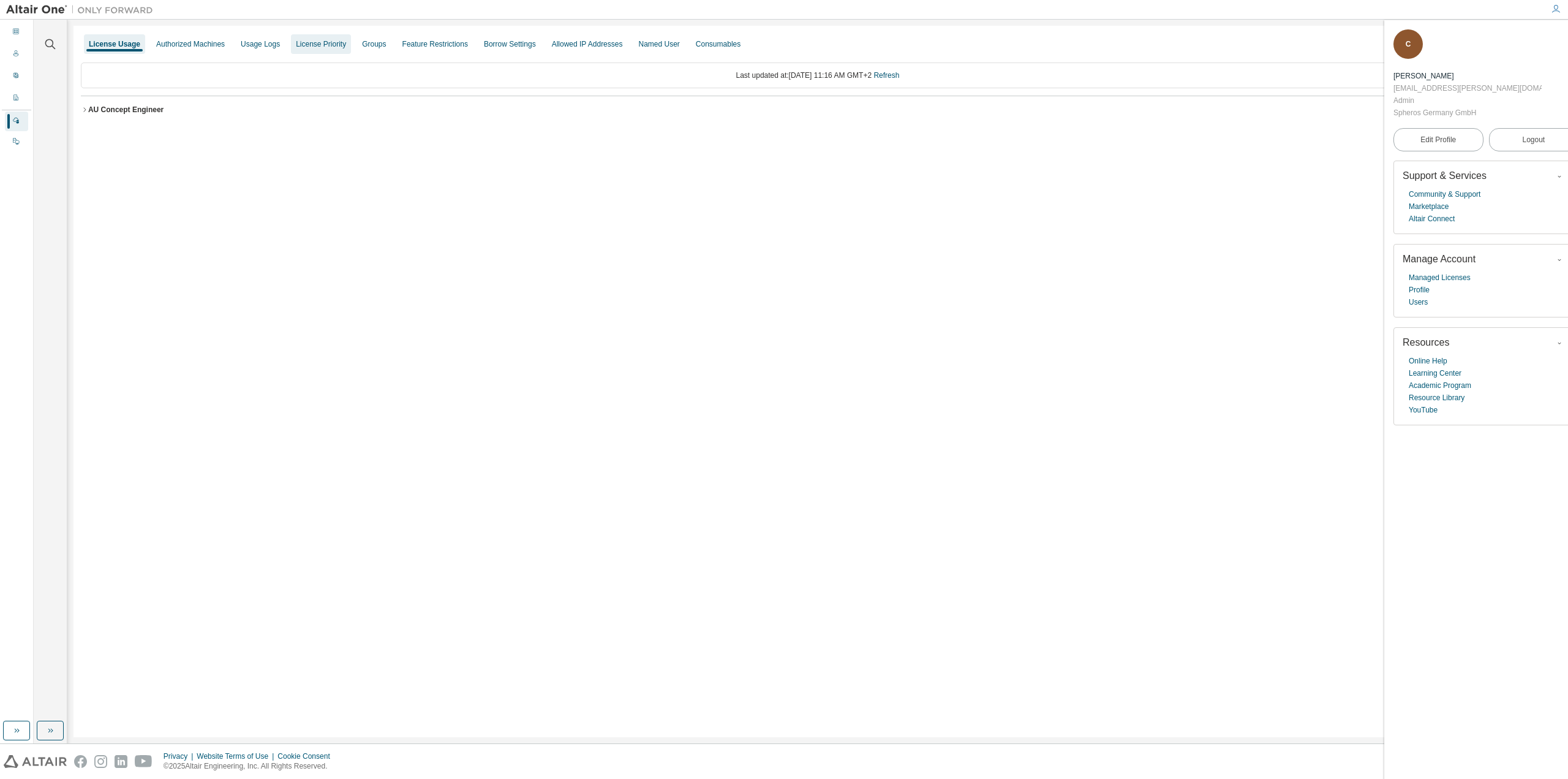
click at [320, 43] on div "License Priority" at bounding box center [320, 44] width 50 height 10
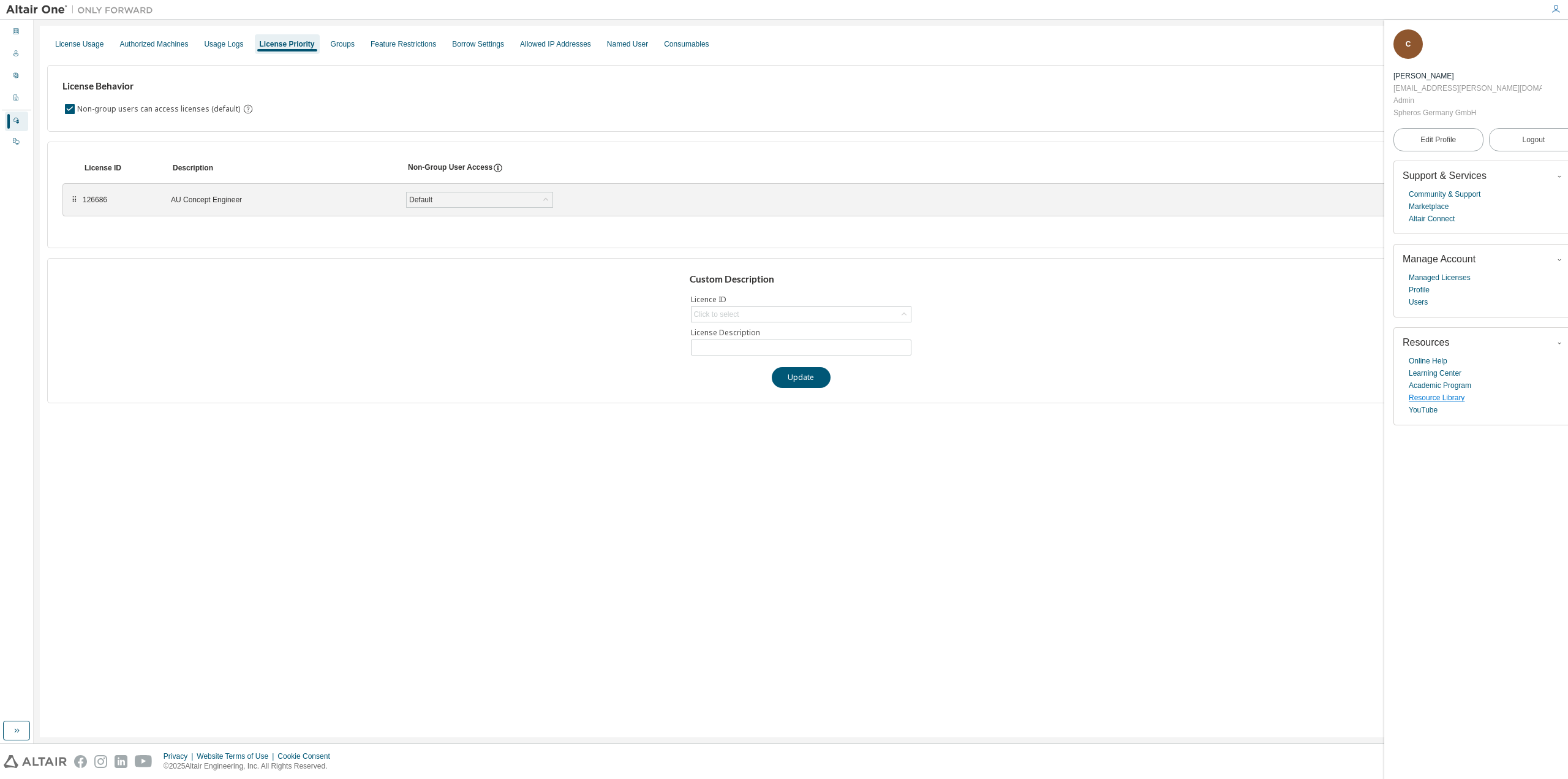
click at [1432, 392] on link "Resource Library" at bounding box center [1437, 398] width 56 height 12
click at [138, 40] on div "Authorized Machines" at bounding box center [154, 44] width 69 height 10
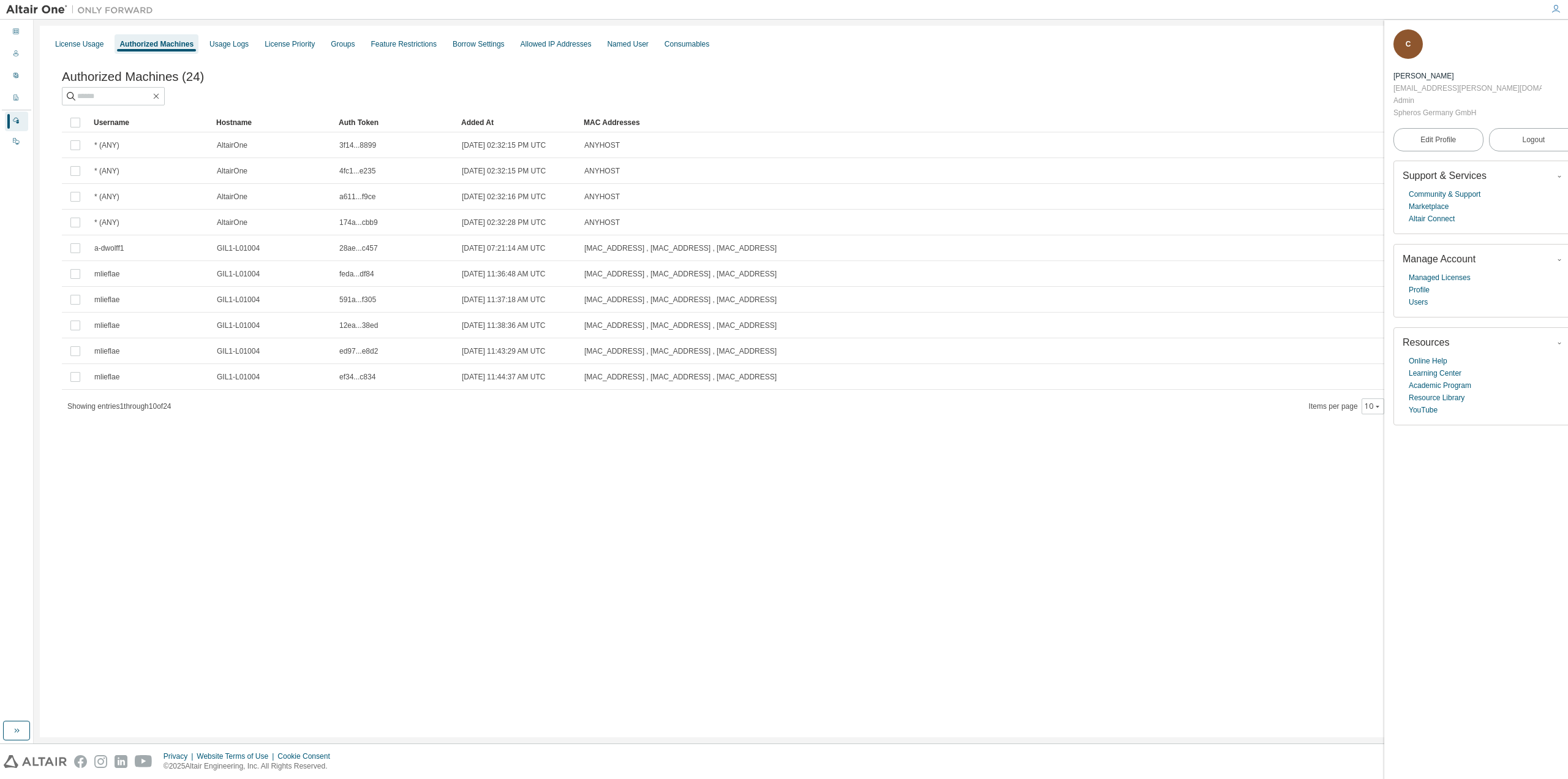
click at [216, 619] on div "License Usage Authorized Machines Usage Logs License Priority Groups Feature Re…" at bounding box center [800, 381] width 1522 height 711
click at [70, 39] on div "License Usage" at bounding box center [79, 44] width 48 height 10
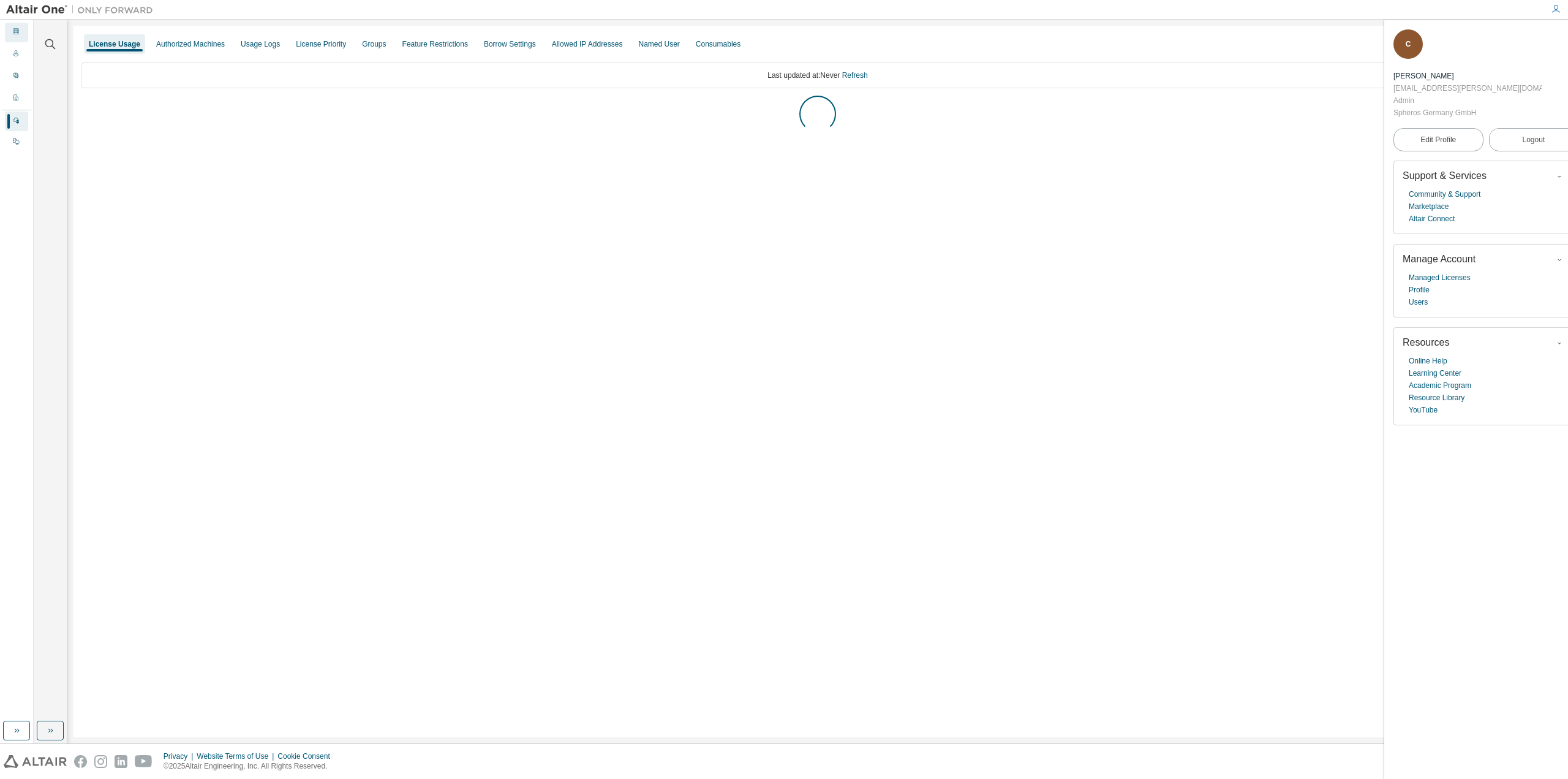
click at [17, 35] on icon at bounding box center [16, 31] width 7 height 7
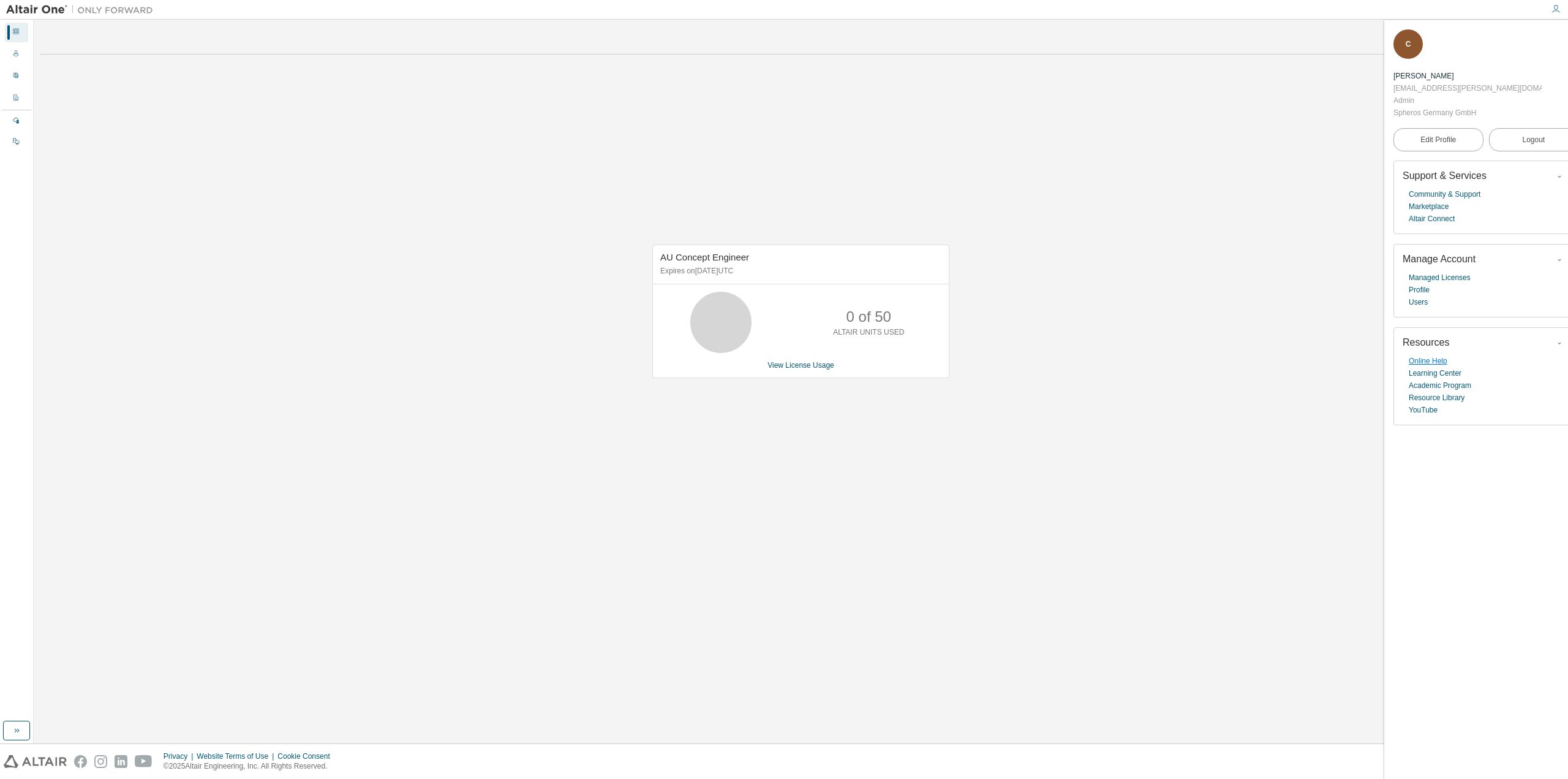
click at [1434, 355] on link "Online Help" at bounding box center [1428, 361] width 38 height 12
click at [1418, 284] on link "Profile" at bounding box center [1419, 290] width 21 height 12
click at [48, 10] on img at bounding box center [82, 10] width 153 height 12
click at [1452, 188] on link "Community & Support" at bounding box center [1445, 194] width 71 height 12
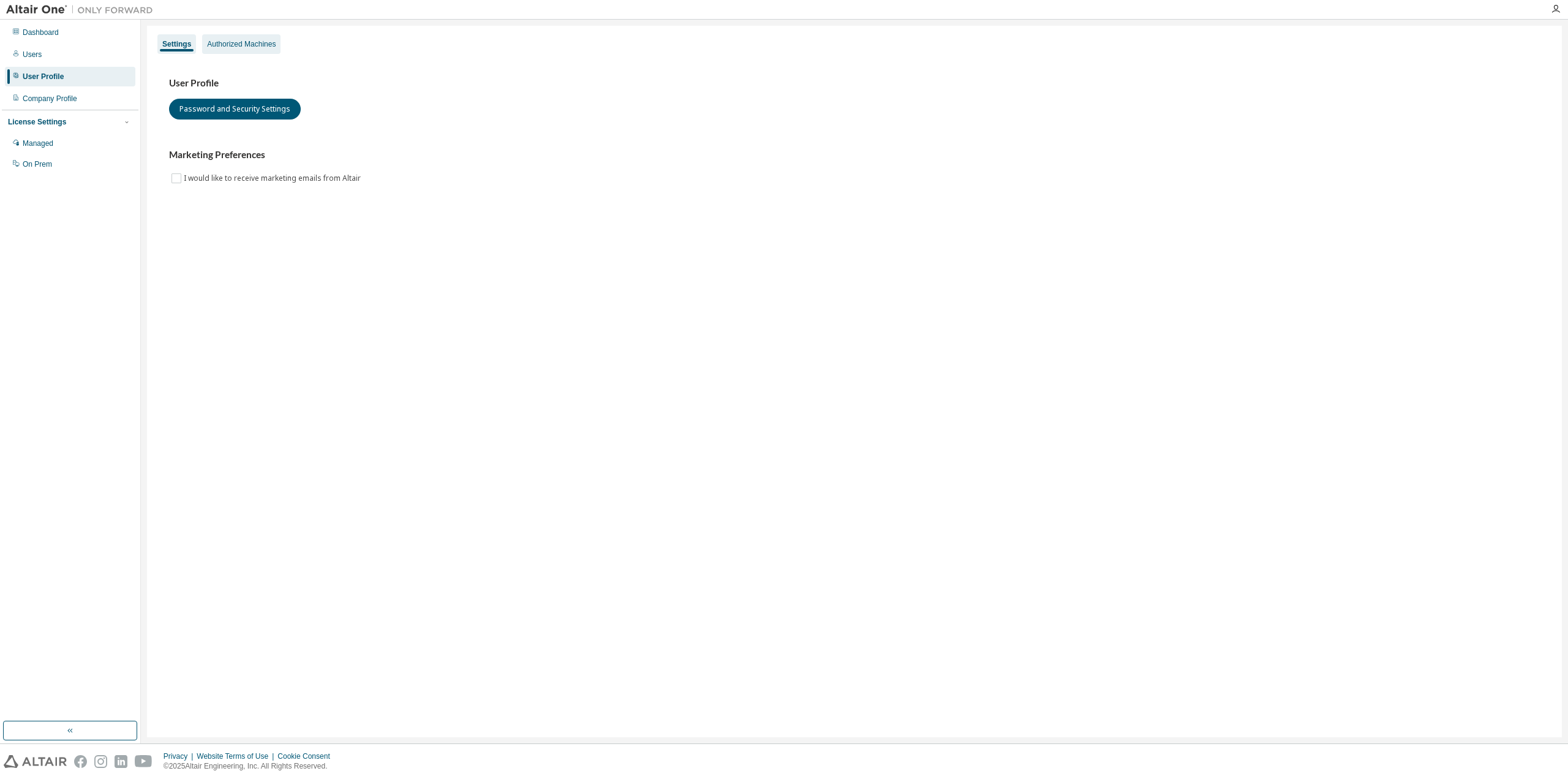
click at [233, 44] on div "Authorized Machines" at bounding box center [242, 44] width 69 height 10
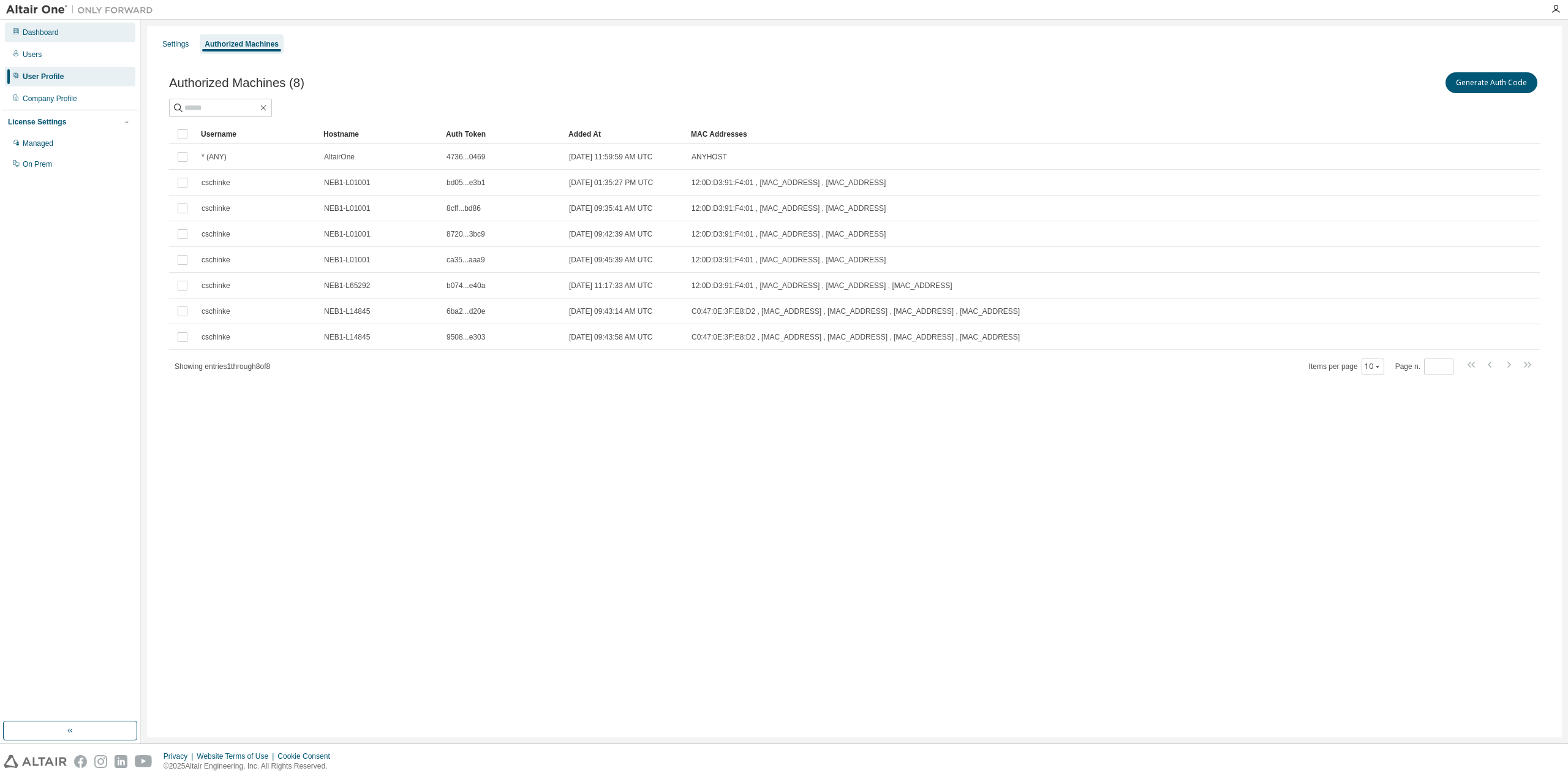
click at [35, 31] on div "Dashboard" at bounding box center [41, 32] width 36 height 10
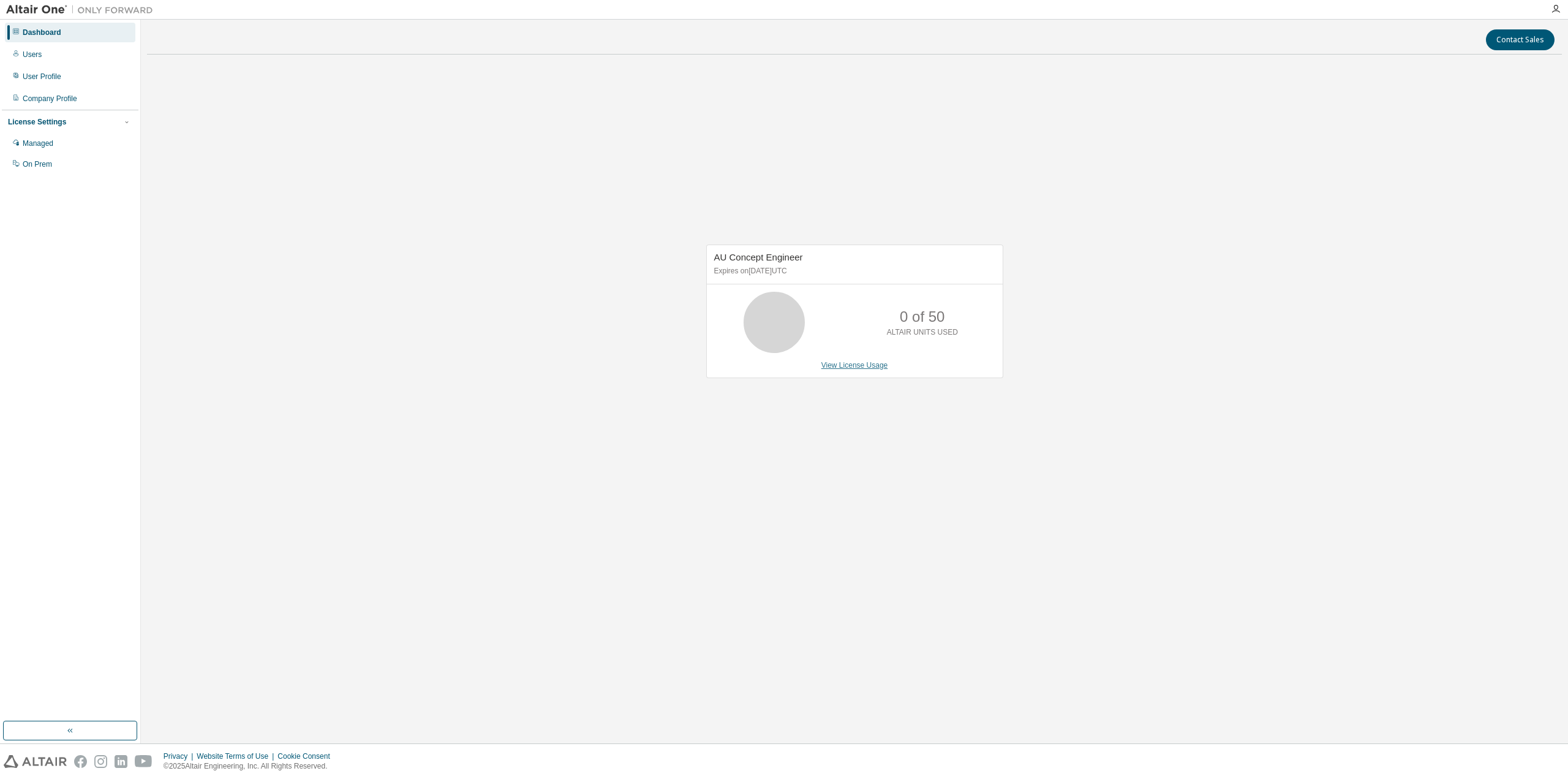
click at [842, 367] on link "View License Usage" at bounding box center [855, 364] width 67 height 8
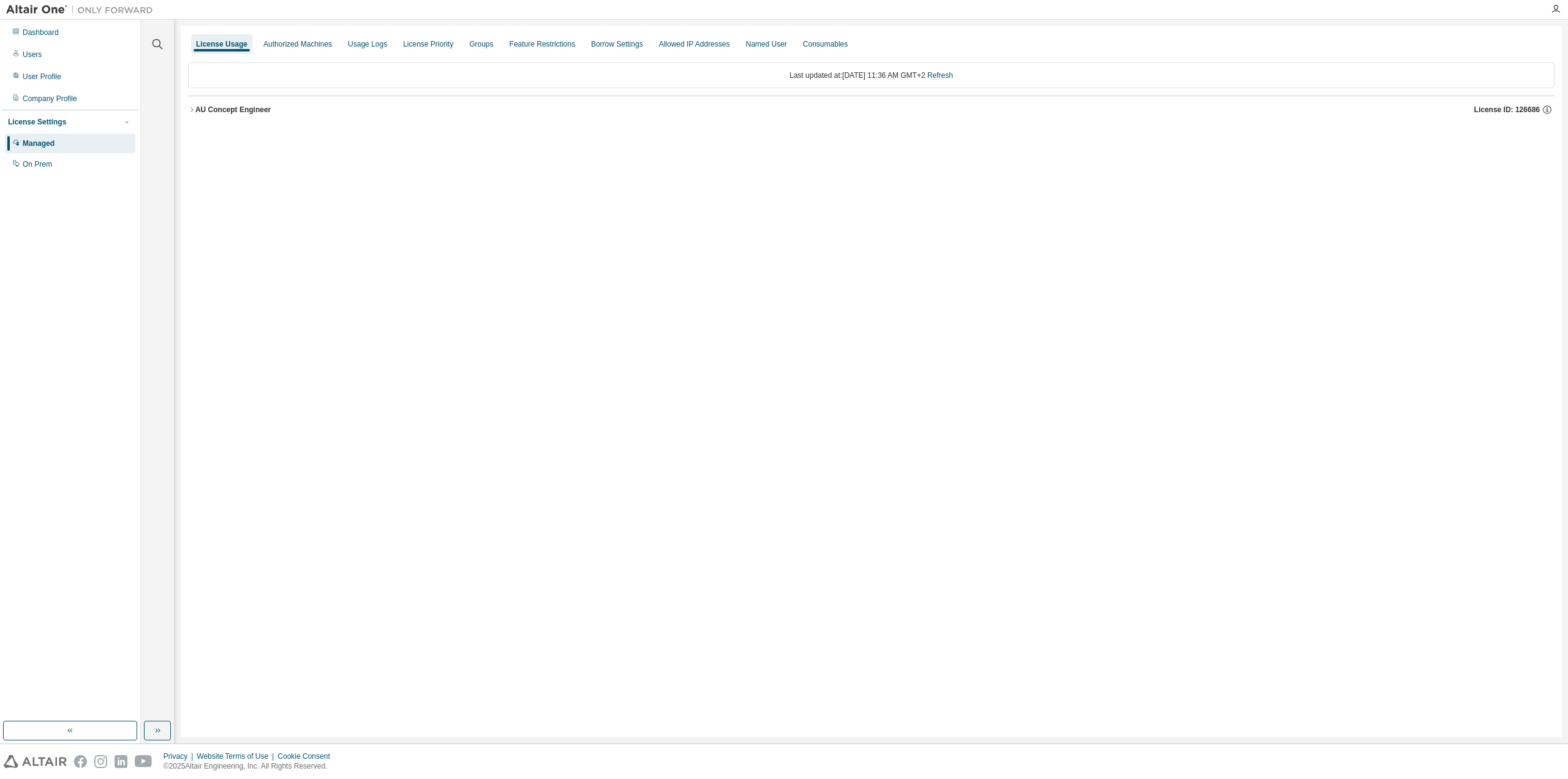
click at [188, 111] on div "License Usage Authorized Machines Usage Logs License Priority Groups Feature Re…" at bounding box center [871, 381] width 1381 height 711
click at [195, 106] on button "AU Concept Engineer License ID: 126686" at bounding box center [871, 109] width 1367 height 27
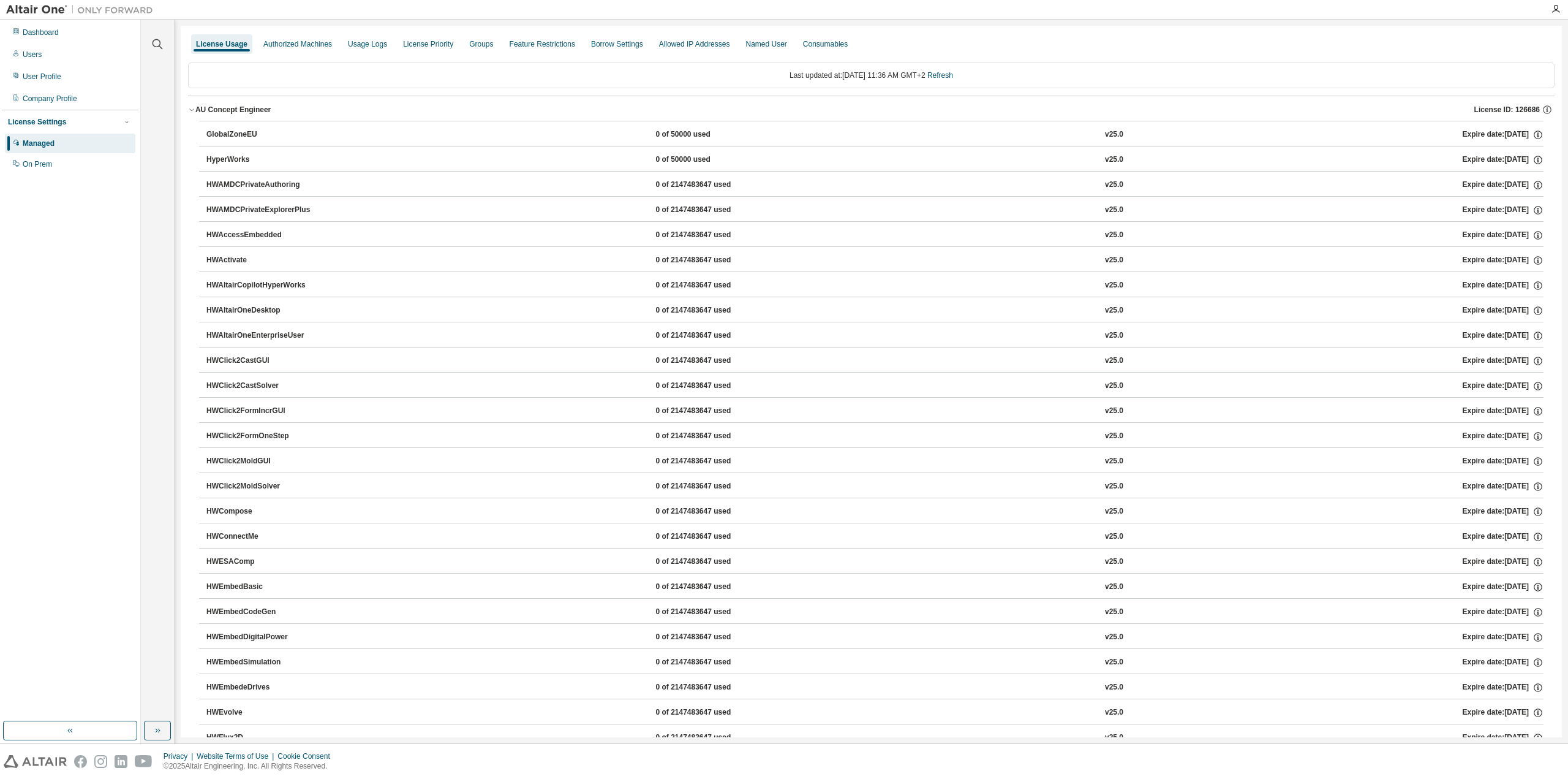
click at [194, 111] on icon "button" at bounding box center [191, 109] width 7 height 7
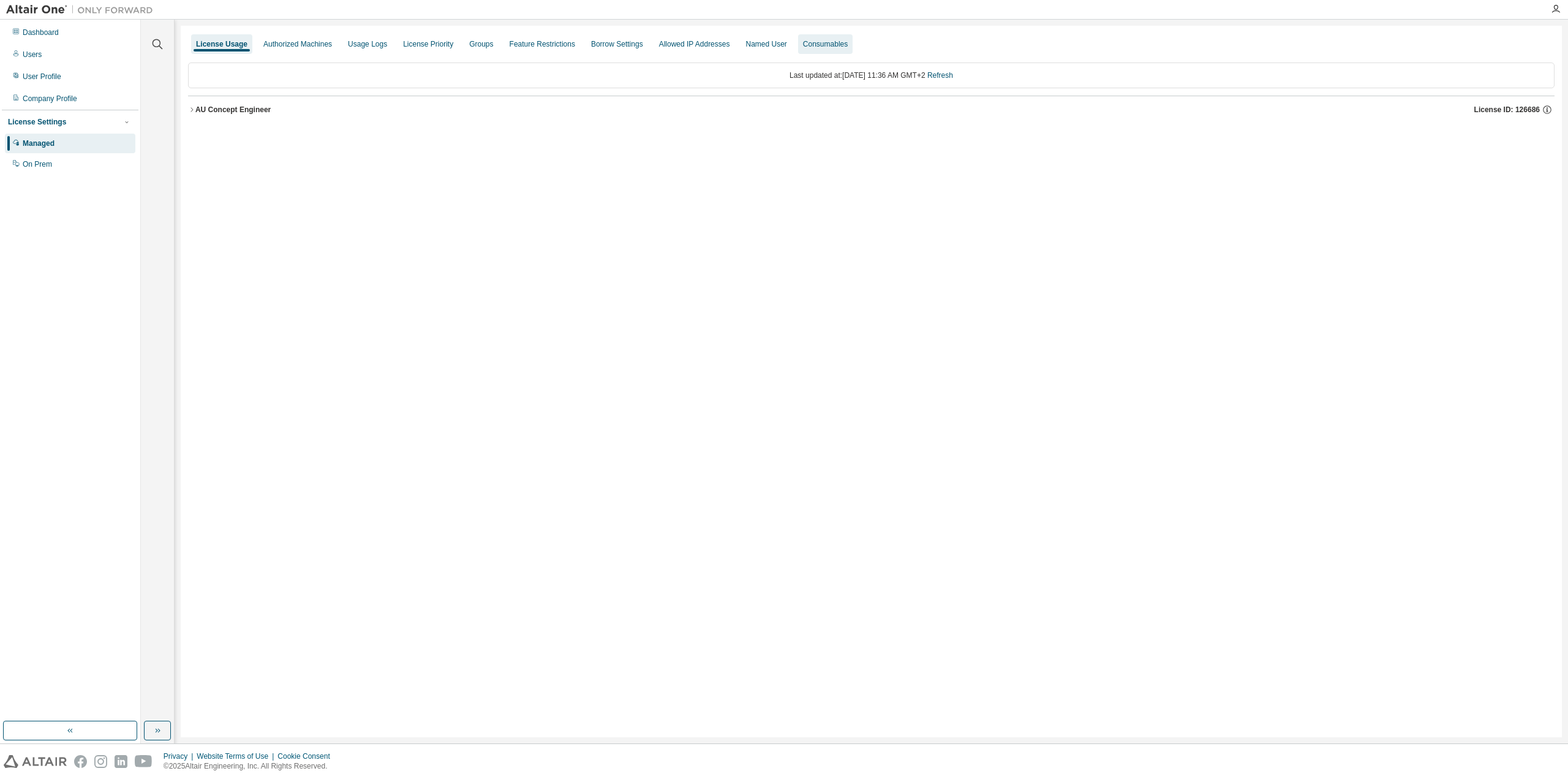
click at [804, 45] on div "Consumables" at bounding box center [825, 44] width 45 height 10
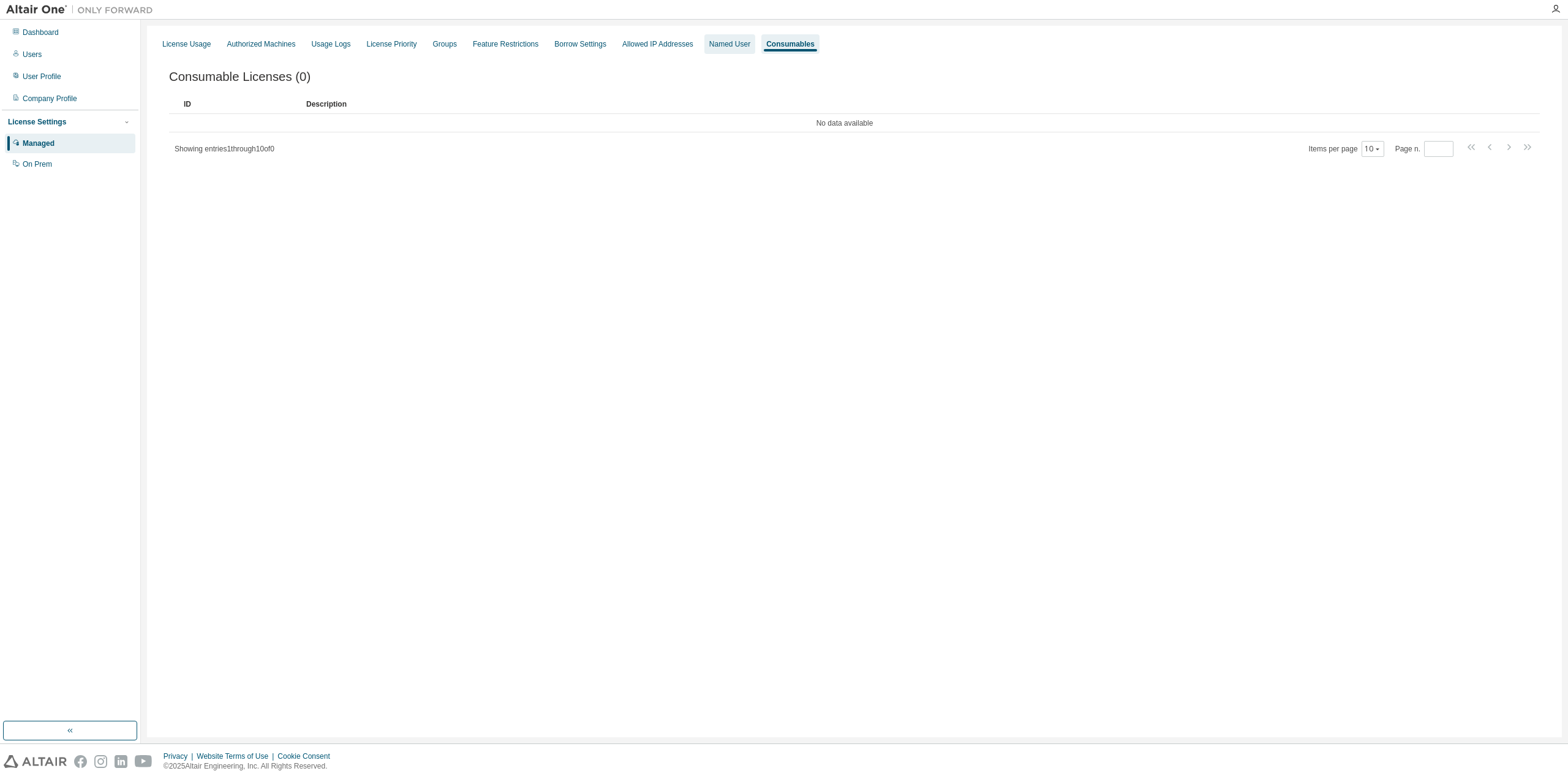
click at [718, 39] on div "Named User" at bounding box center [729, 44] width 41 height 10
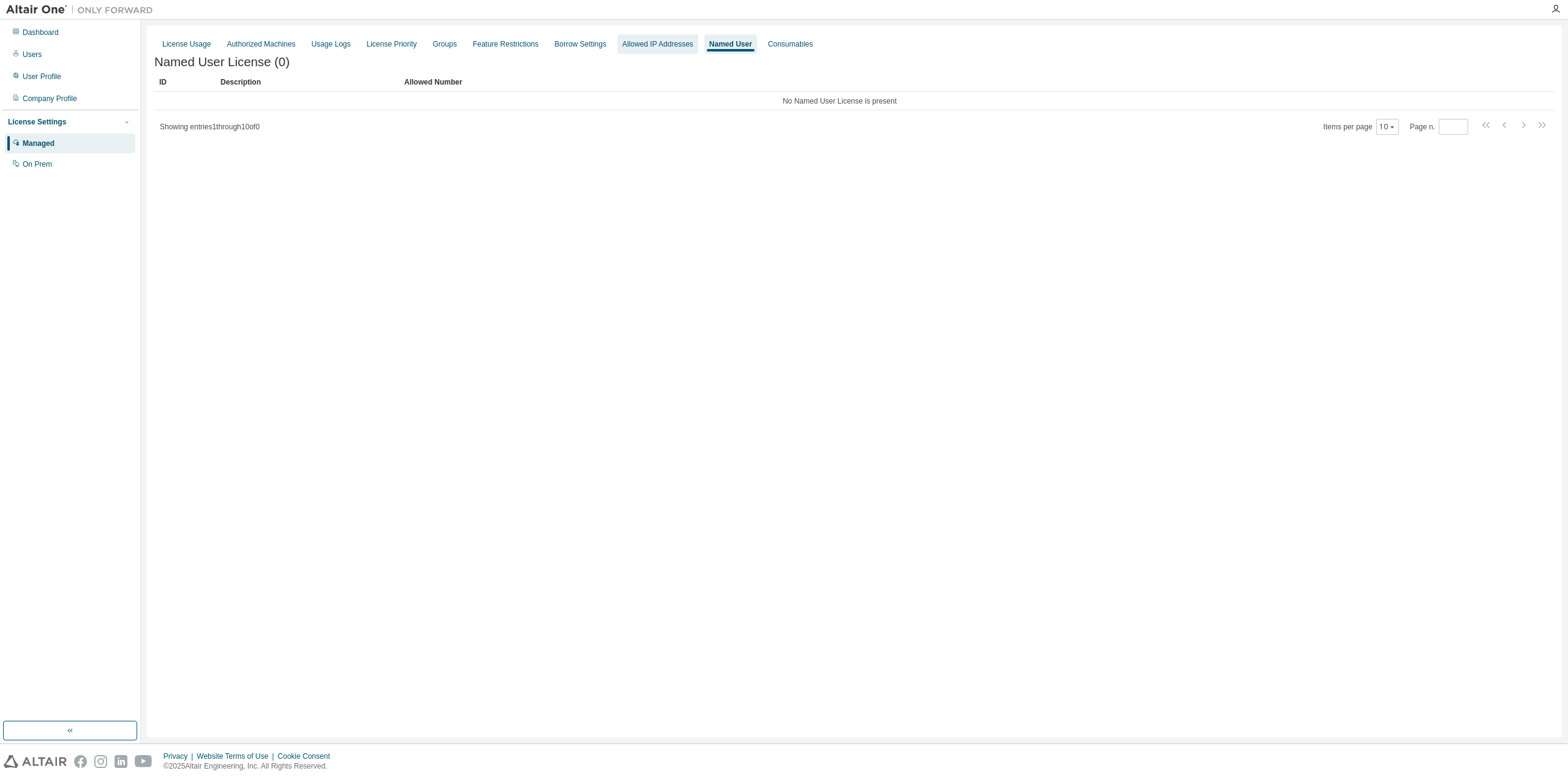
click at [618, 45] on div "Allowed IP Addresses" at bounding box center [658, 44] width 81 height 19
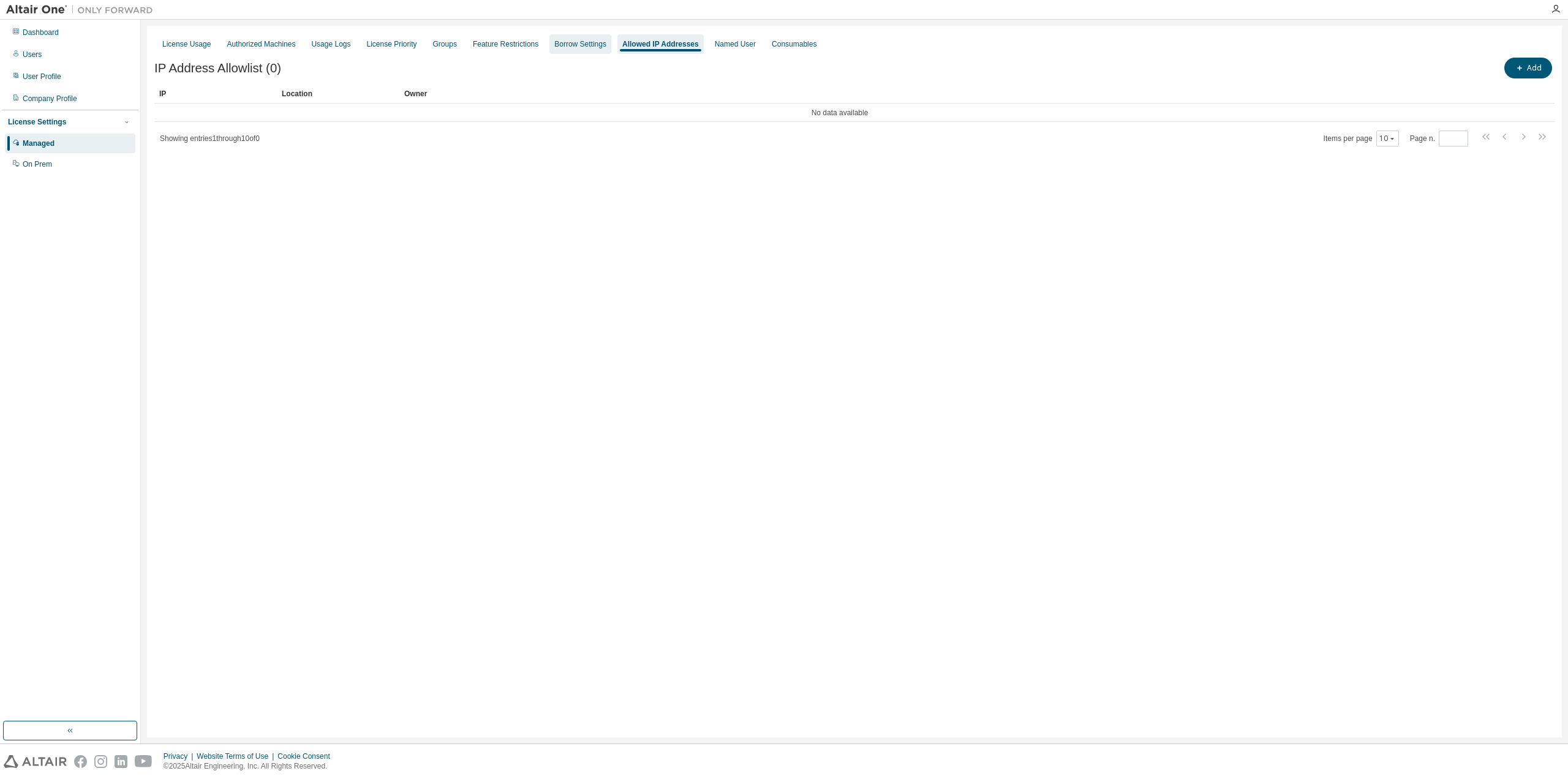
click at [554, 45] on div "Borrow Settings" at bounding box center [580, 44] width 52 height 10
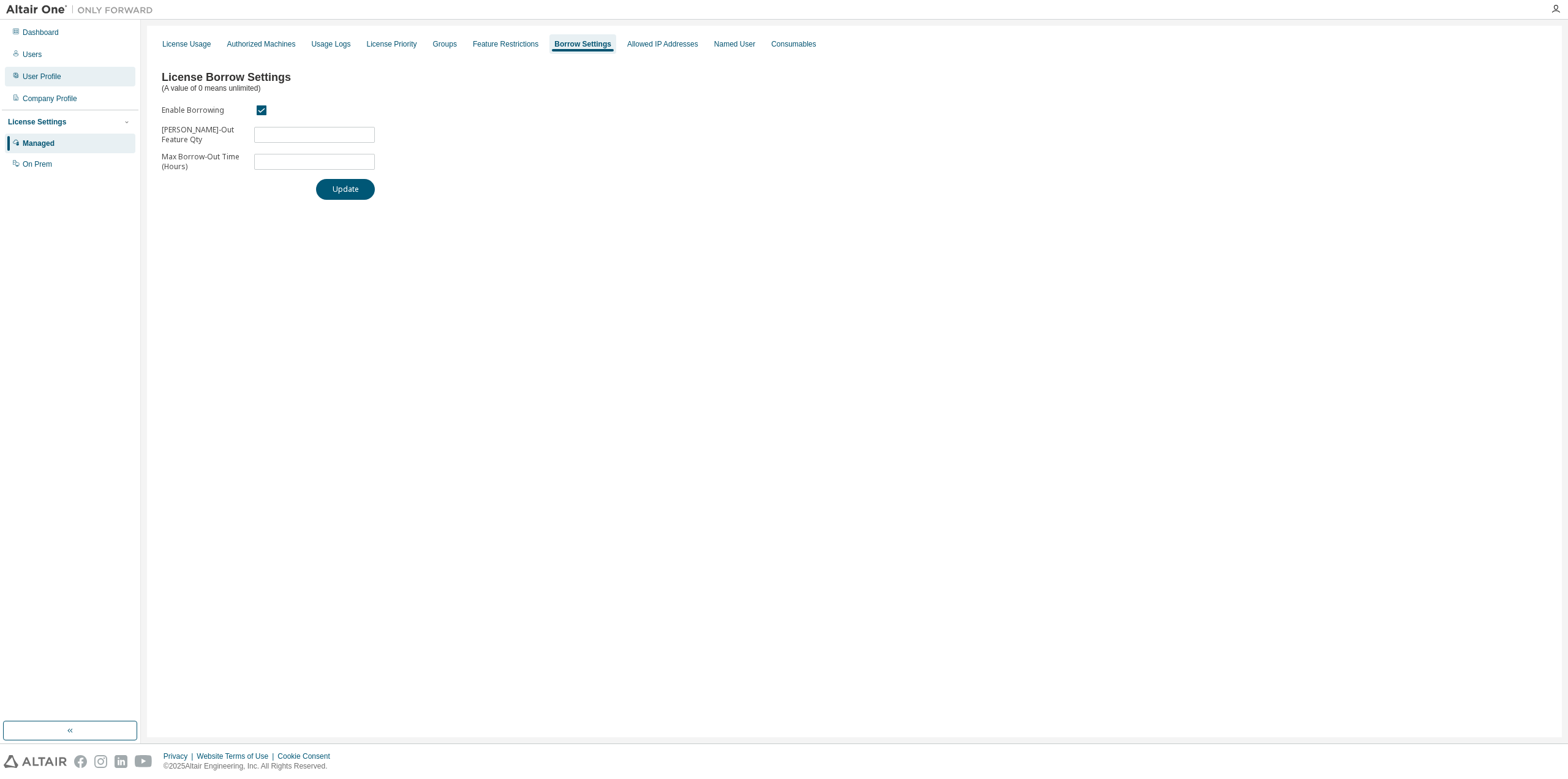
click at [40, 81] on div "User Profile" at bounding box center [42, 76] width 38 height 10
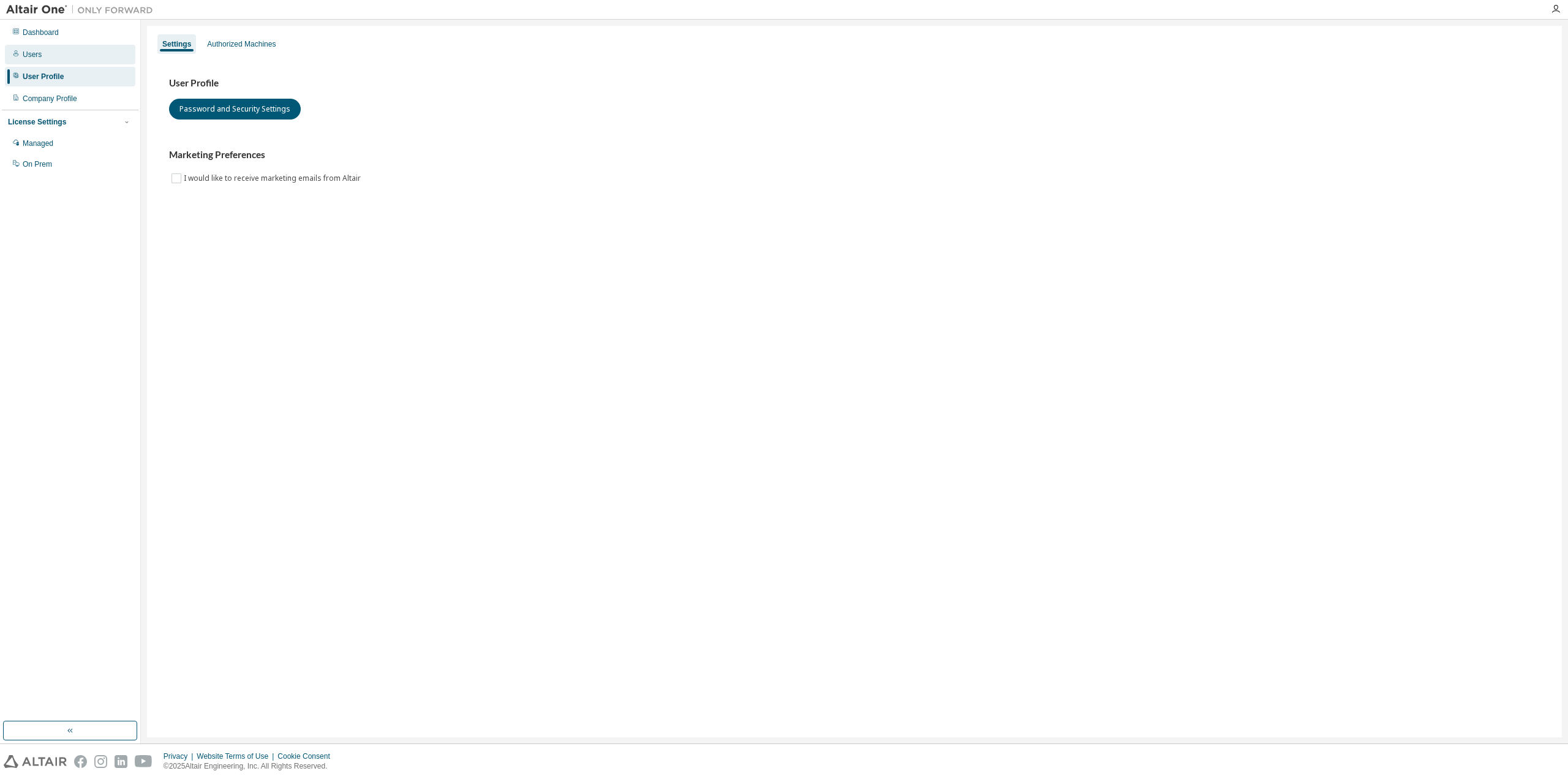
click at [35, 55] on div "Users" at bounding box center [32, 54] width 19 height 10
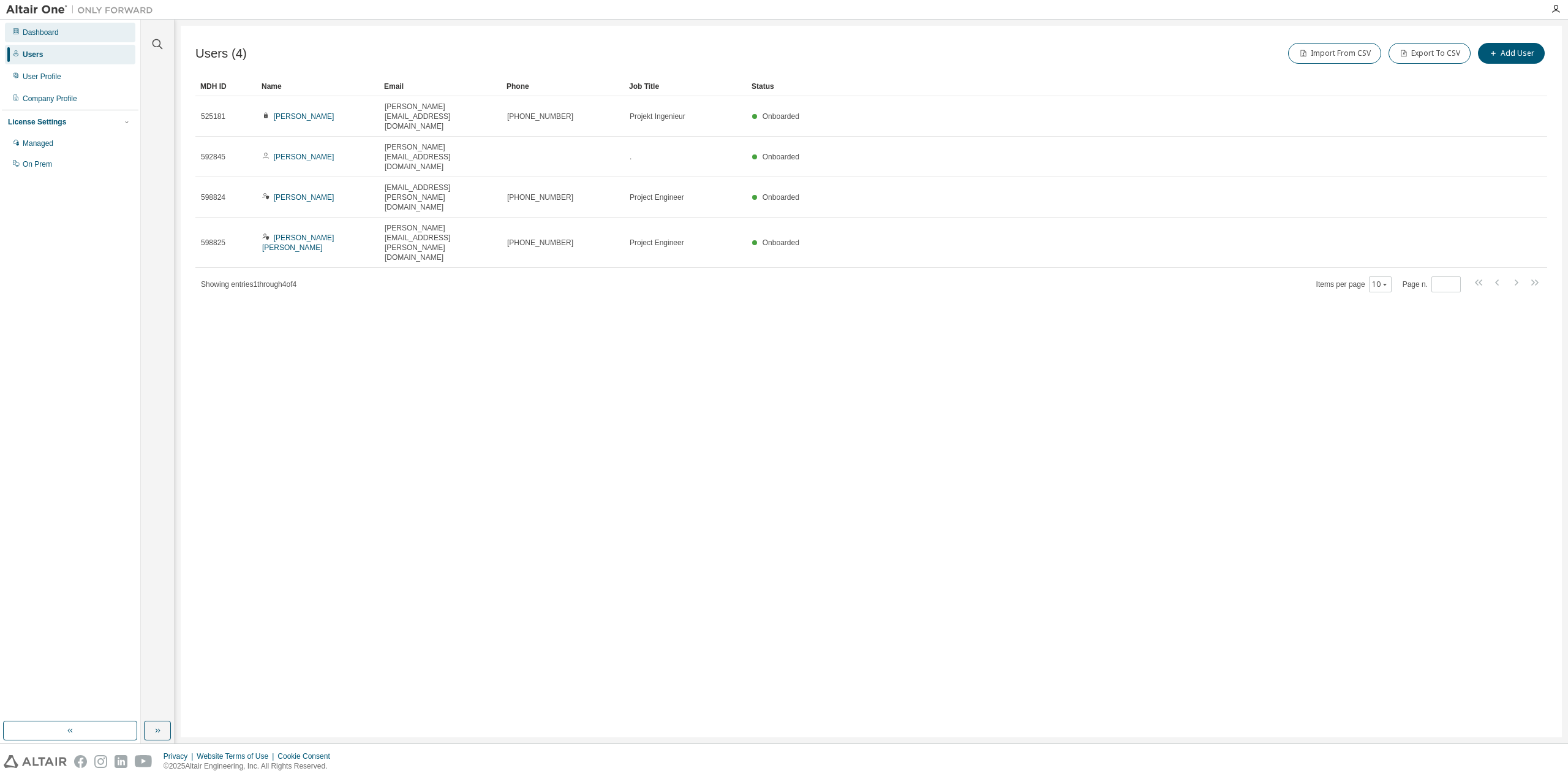
click at [38, 38] on div "Dashboard" at bounding box center [70, 32] width 131 height 19
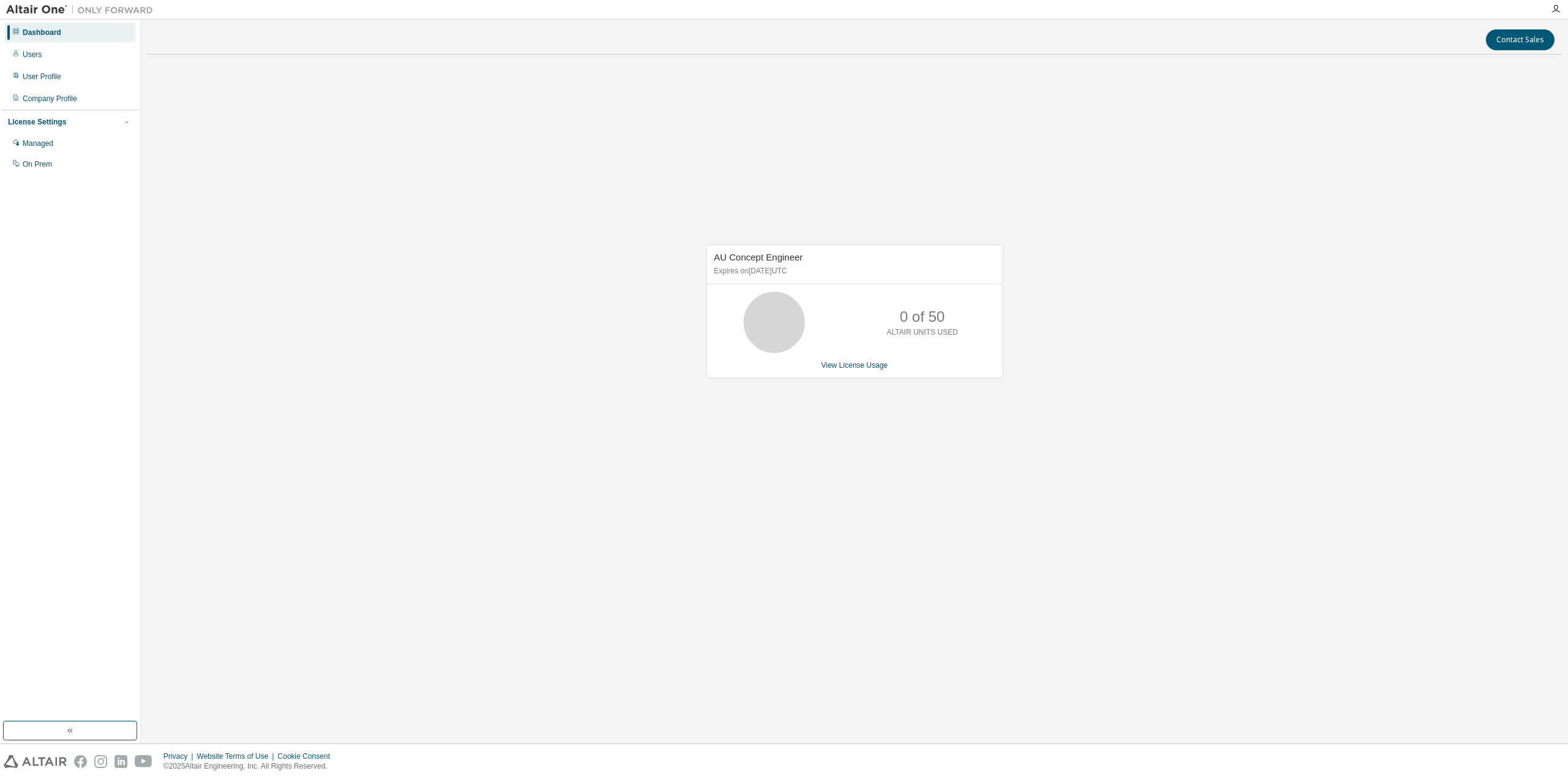
click at [46, 34] on div "Dashboard" at bounding box center [42, 32] width 38 height 10
